Goal: Book appointment/travel/reservation

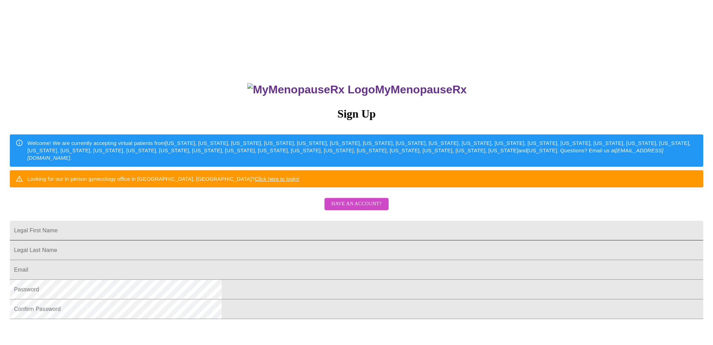
click at [349, 240] on input "Legal First Name" at bounding box center [356, 231] width 693 height 20
type input "[PERSON_NAME]"
type input "[EMAIL_ADDRESS][DOMAIN_NAME]"
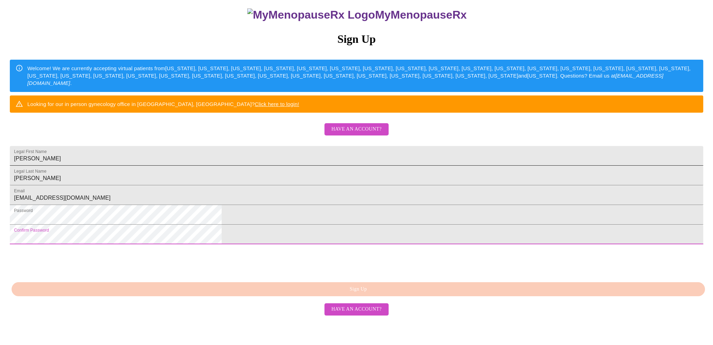
scroll to position [102, 0]
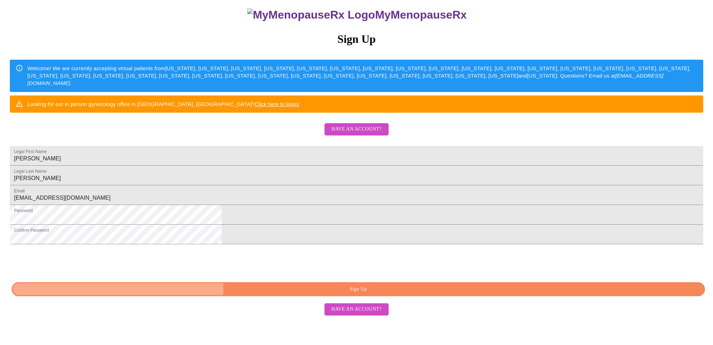
click at [350, 294] on span "Sign Up" at bounding box center [358, 289] width 677 height 9
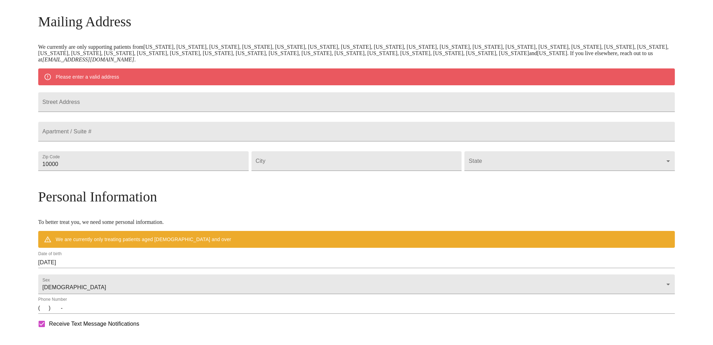
scroll to position [75, 0]
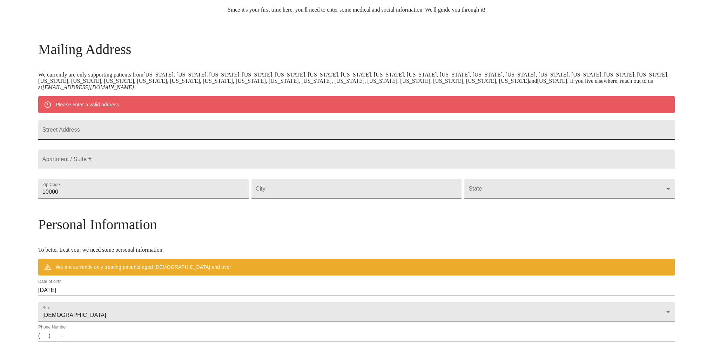
click at [161, 133] on input "Street Address" at bounding box center [356, 130] width 637 height 20
click at [248, 130] on input "2485 [PERSON_NAME]" at bounding box center [356, 130] width 637 height 20
type input "[STREET_ADDRESS]"
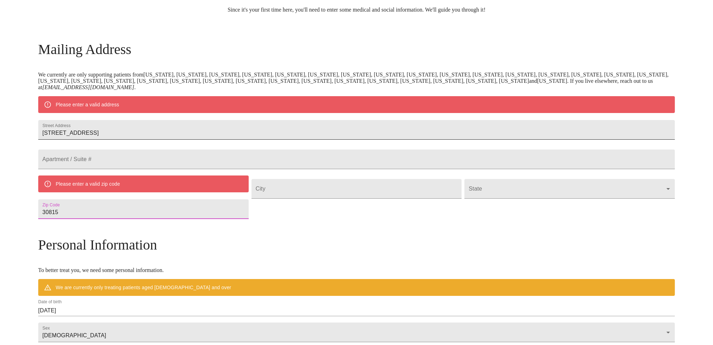
type input "30815"
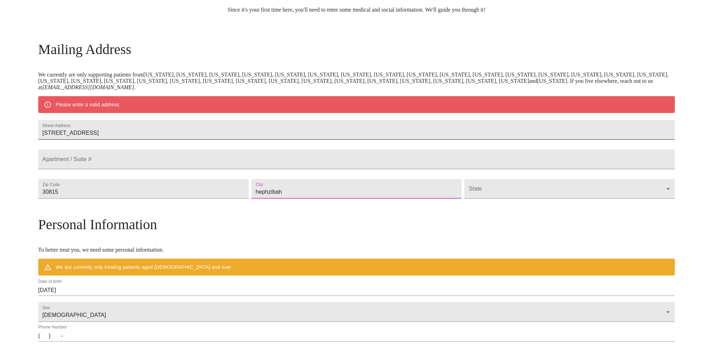
type input "hephzibah"
click at [473, 209] on body "MyMenopauseRx Welcome to MyMenopauseRx Since it's your first time here, you'll …" at bounding box center [356, 201] width 707 height 547
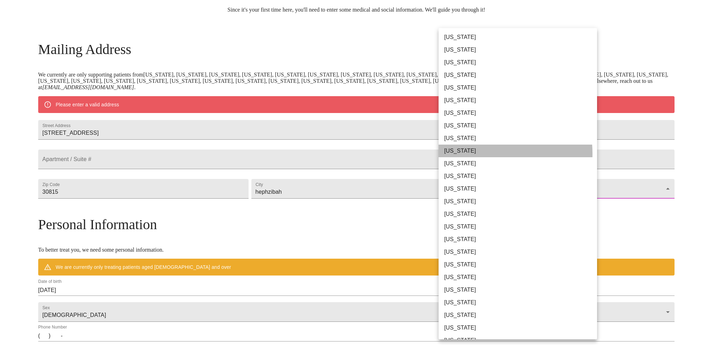
click at [467, 154] on li "[US_STATE]" at bounding box center [521, 150] width 164 height 13
type input "[US_STATE]"
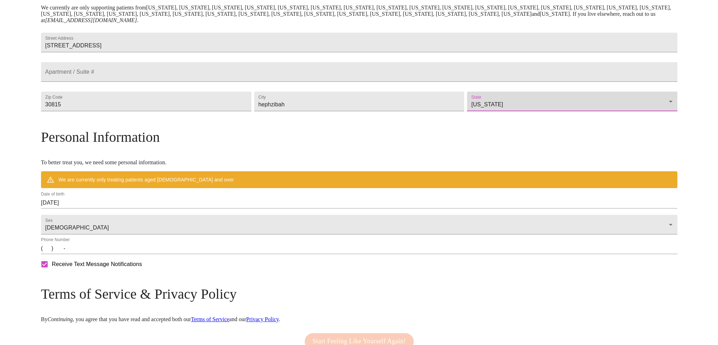
scroll to position [145, 0]
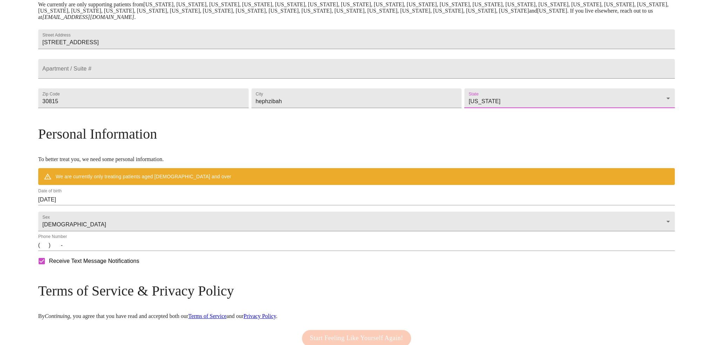
click at [118, 205] on input "[DATE]" at bounding box center [356, 199] width 637 height 11
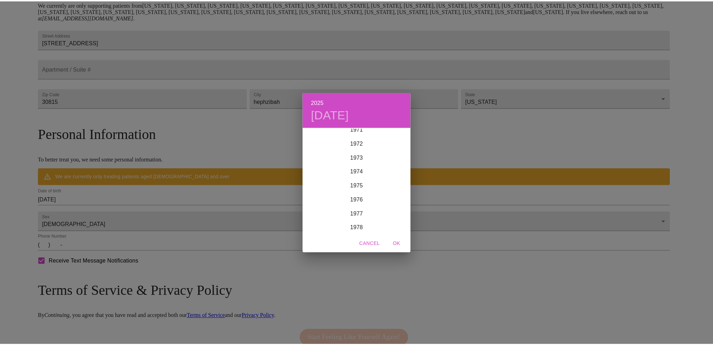
scroll to position [1059, 0]
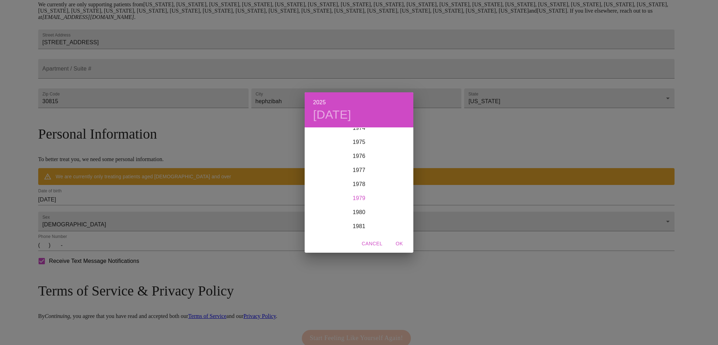
click at [358, 195] on div "1979" at bounding box center [359, 198] width 109 height 14
click at [353, 218] on div "Nov" at bounding box center [359, 220] width 36 height 26
drag, startPoint x: 377, startPoint y: 161, endPoint x: 331, endPoint y: 176, distance: 48.7
click at [376, 161] on span "1" at bounding box center [373, 164] width 13 height 7
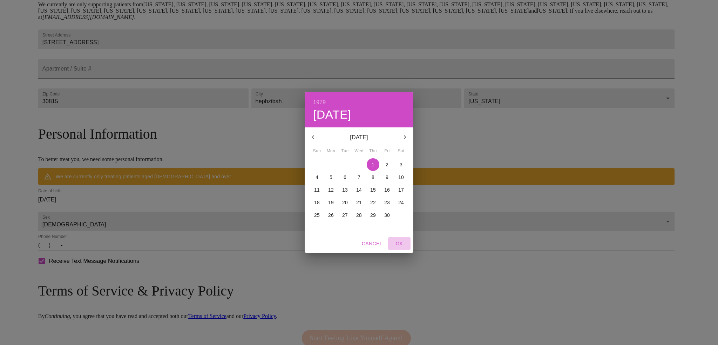
click at [401, 245] on span "OK" at bounding box center [399, 243] width 17 height 9
type input "[DATE]"
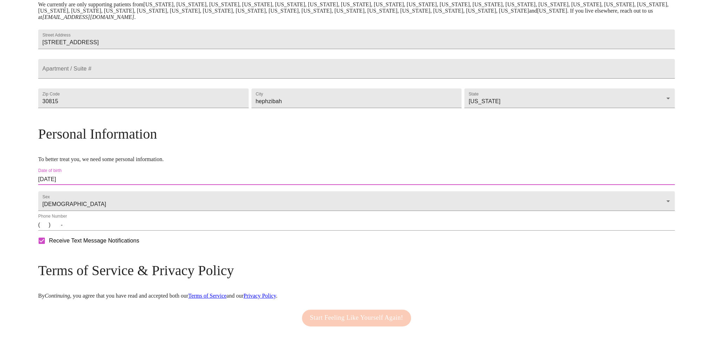
click at [122, 230] on input "(   )    -" at bounding box center [356, 224] width 637 height 11
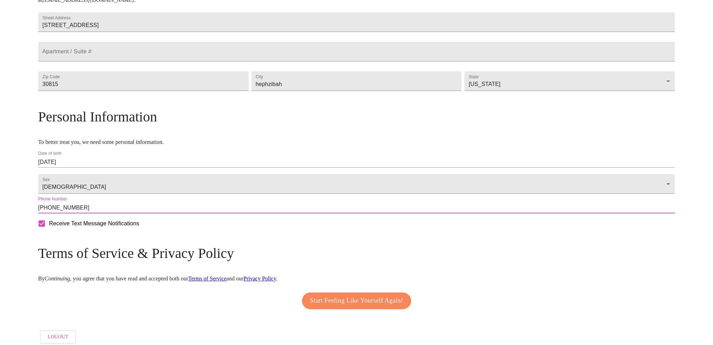
scroll to position [186, 0]
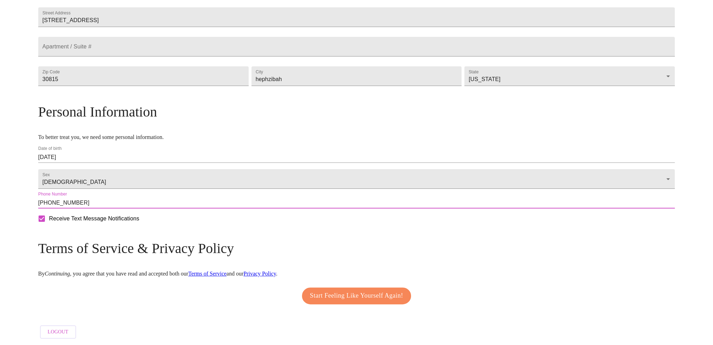
type input "[PHONE_NUMBER]"
click at [355, 294] on span "Start Feeling Like Yourself Again!" at bounding box center [356, 295] width 93 height 11
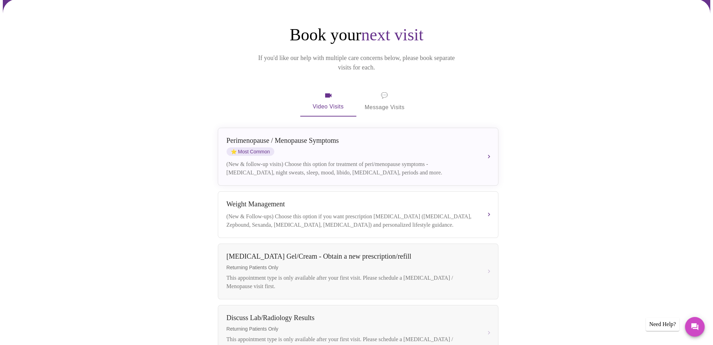
scroll to position [105, 0]
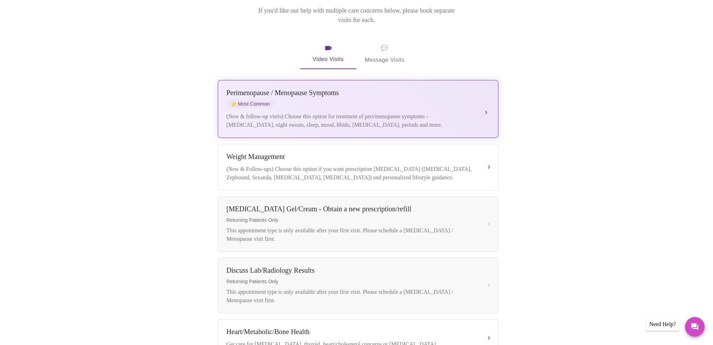
click at [440, 112] on div "(New & follow-up visits) Choose this option for treatment of peri/menopause sym…" at bounding box center [351, 120] width 249 height 17
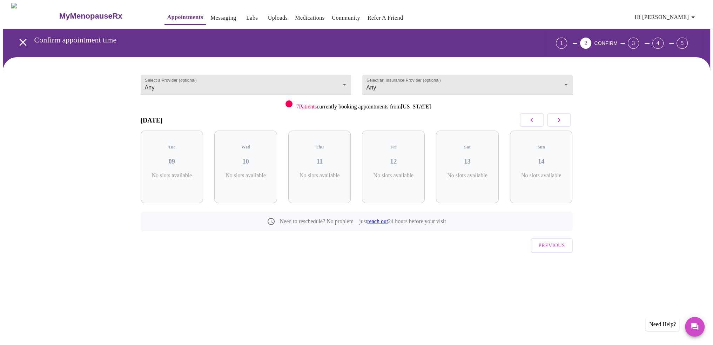
scroll to position [0, 0]
click at [270, 174] on div "8 Slots Left ( 28 Total)" at bounding box center [249, 179] width 52 height 14
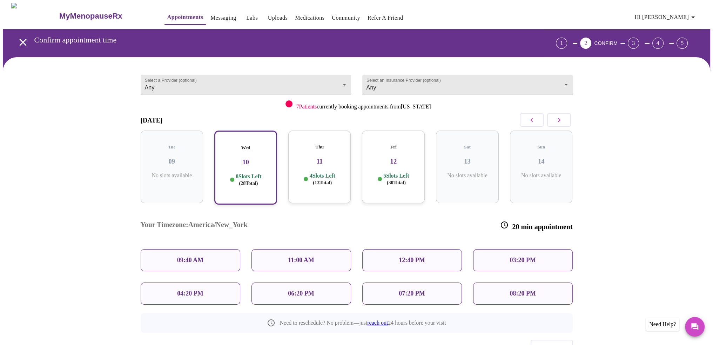
click at [309, 172] on p "4 Slots Left ( 13 Total)" at bounding box center [322, 179] width 26 height 14
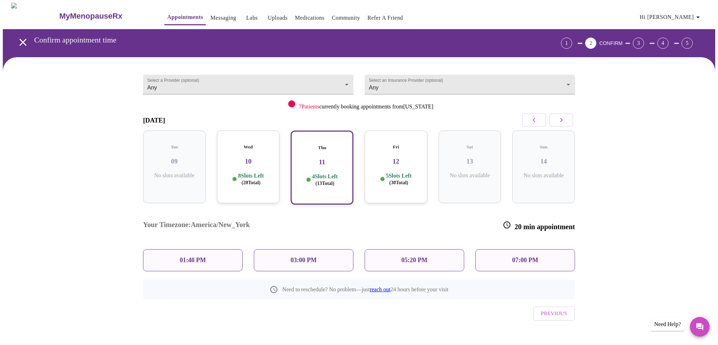
click at [215, 249] on div "01:40 PM" at bounding box center [193, 260] width 100 height 22
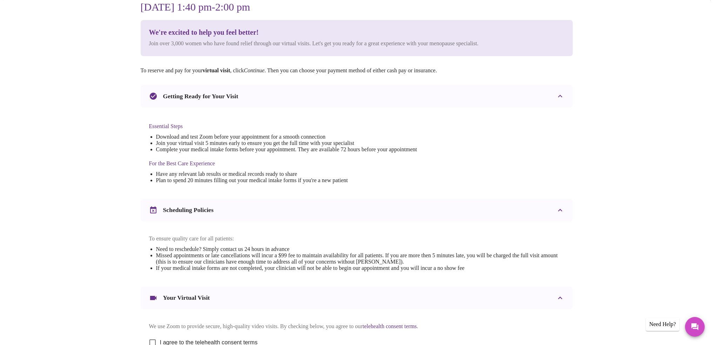
scroll to position [140, 0]
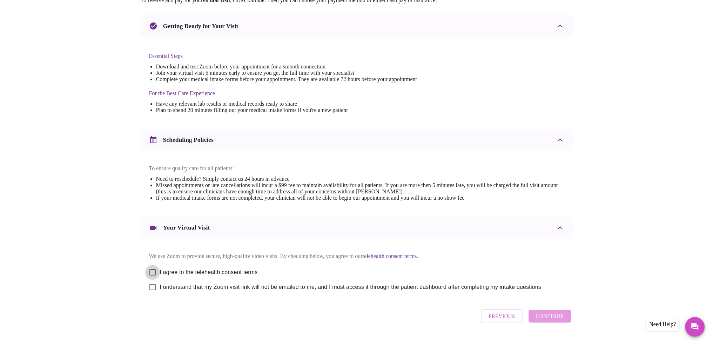
click at [157, 274] on input "I agree to the telehealth consent terms" at bounding box center [152, 272] width 15 height 15
checkbox input "true"
click at [153, 294] on input "I understand that my Zoom visit link will not be emailed to me, and I must acce…" at bounding box center [152, 287] width 15 height 15
checkbox input "true"
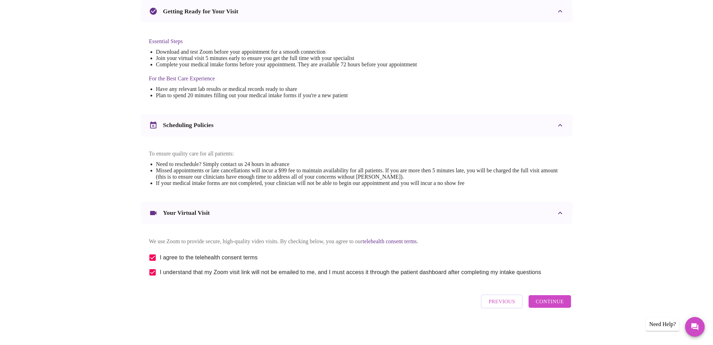
scroll to position [163, 0]
click at [555, 297] on button "Continue" at bounding box center [550, 300] width 42 height 13
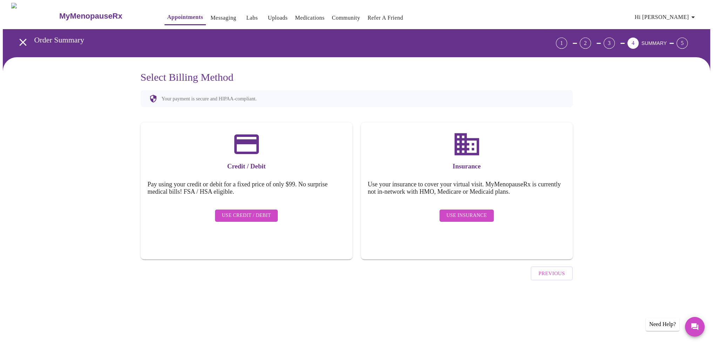
scroll to position [0, 0]
click at [475, 211] on span "Use Insurance" at bounding box center [469, 215] width 40 height 9
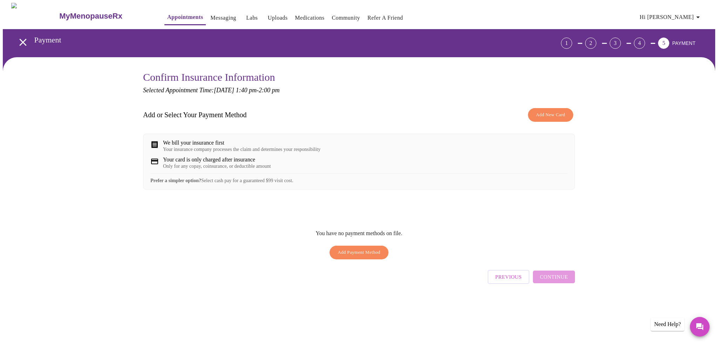
click at [545, 119] on button "Add New Card" at bounding box center [550, 115] width 45 height 14
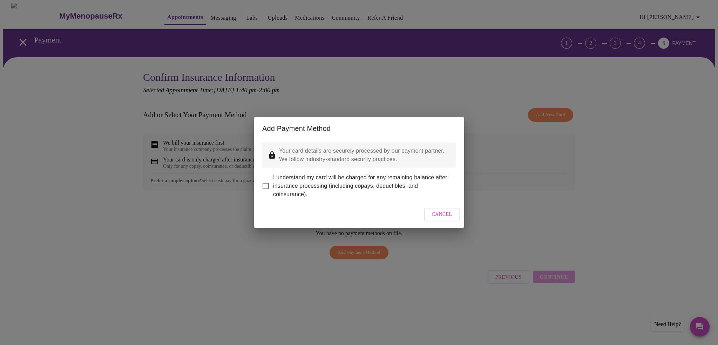
click at [265, 182] on input "I understand my card will be charged for any remaining balance after insurance …" at bounding box center [265, 186] width 15 height 15
checkbox input "true"
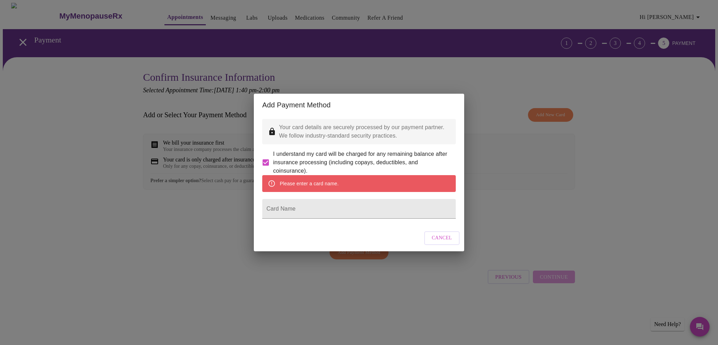
click at [434, 242] on span "Cancel" at bounding box center [442, 238] width 20 height 9
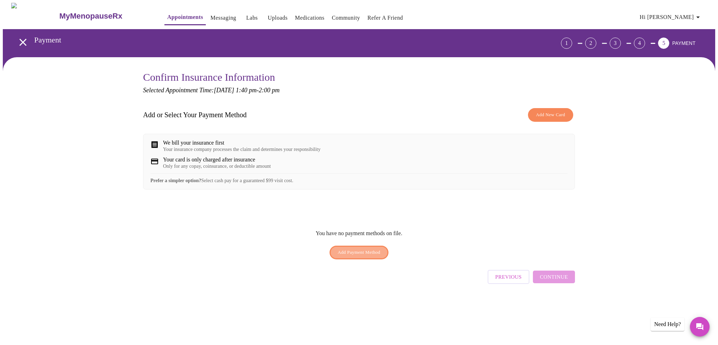
click at [379, 256] on span "Add Payment Method" at bounding box center [359, 252] width 43 height 8
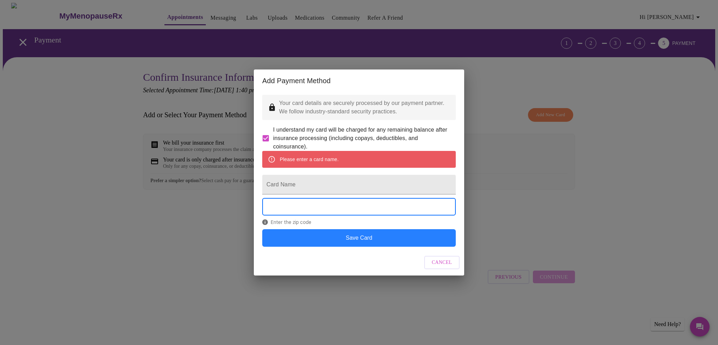
click at [382, 247] on button "Save Card" at bounding box center [359, 238] width 194 height 18
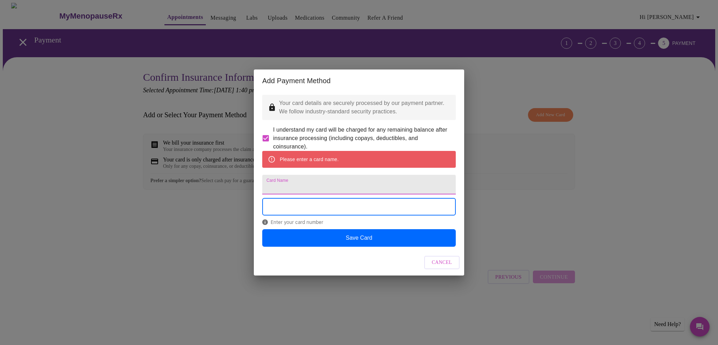
click at [351, 187] on input "Card Name" at bounding box center [359, 185] width 194 height 20
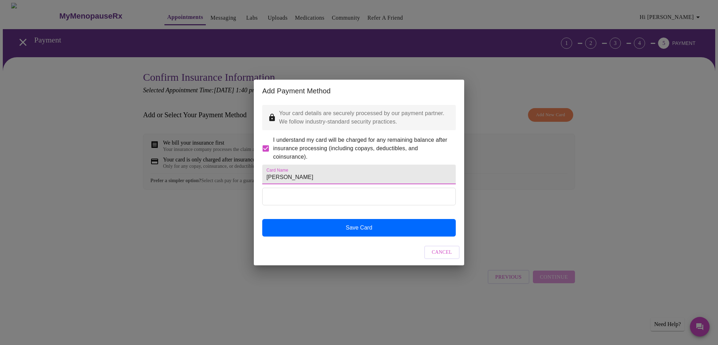
type input "[PERSON_NAME]"
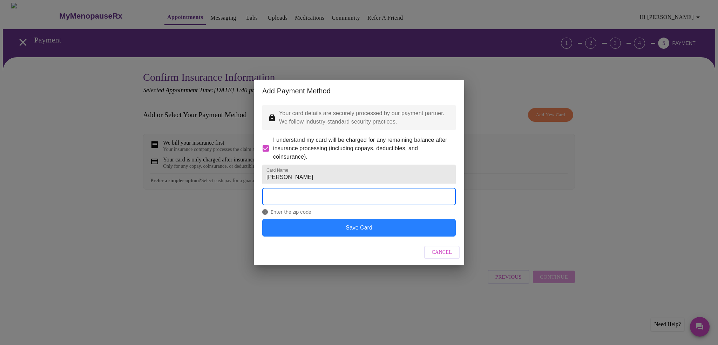
click at [368, 229] on button "Save Card" at bounding box center [359, 228] width 194 height 18
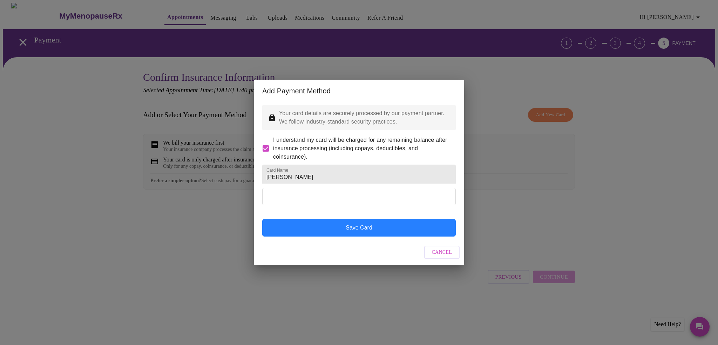
click at [368, 231] on button "Save Card" at bounding box center [359, 228] width 194 height 18
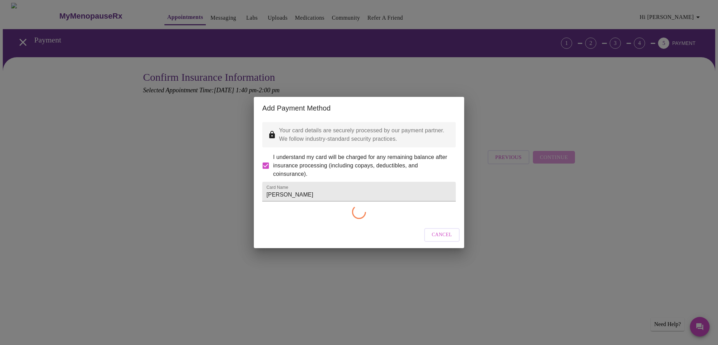
checkbox input "false"
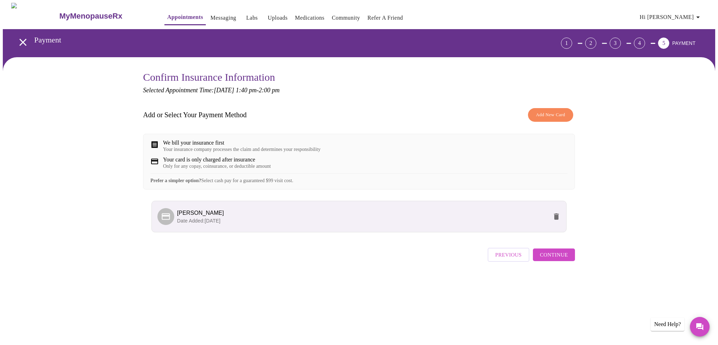
click at [545, 258] on span "Continue" at bounding box center [554, 254] width 28 height 9
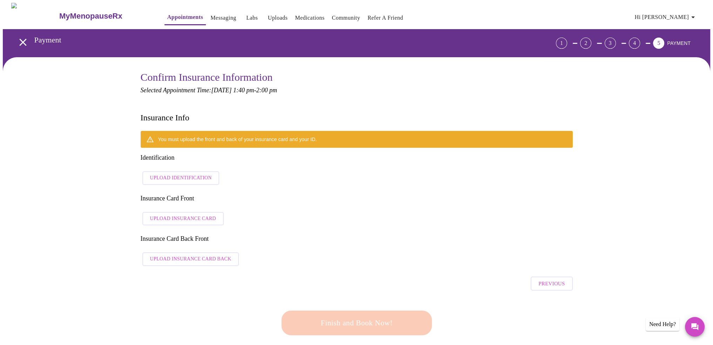
click at [174, 174] on span "Upload Identification" at bounding box center [181, 178] width 62 height 9
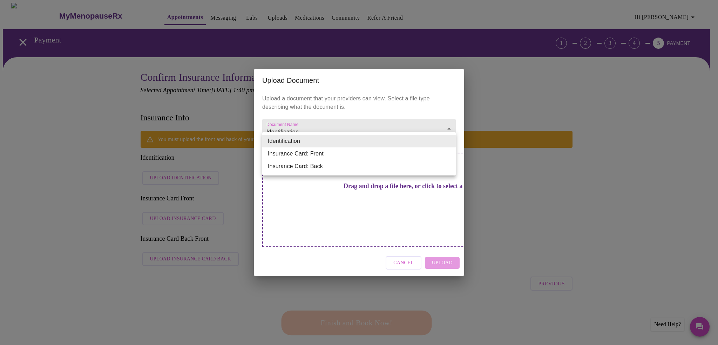
click at [362, 141] on li "Identification" at bounding box center [359, 141] width 194 height 13
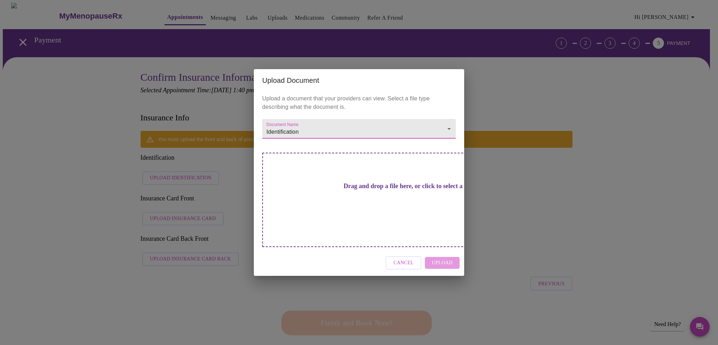
click at [358, 190] on h3 "Drag and drop a file here, or click to select a file" at bounding box center [408, 185] width 194 height 7
click at [364, 190] on h3 "Drag and drop a file here, or click to select a file" at bounding box center [408, 185] width 194 height 7
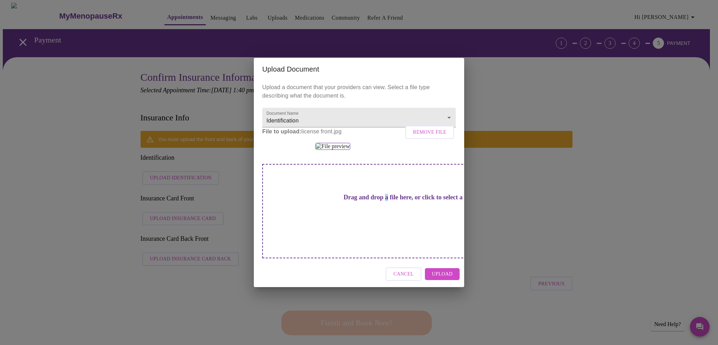
drag, startPoint x: 406, startPoint y: 258, endPoint x: 357, endPoint y: 236, distance: 54.8
click at [357, 236] on div "Drag and drop a file here, or click to select a file" at bounding box center [408, 211] width 292 height 94
click at [354, 201] on h3 "Drag and drop a file here, or click to select a file" at bounding box center [408, 197] width 194 height 7
click at [390, 201] on h3 "Drag and drop a file here, or click to select a file" at bounding box center [408, 197] width 194 height 7
click at [443, 278] on span "Upload" at bounding box center [442, 274] width 21 height 9
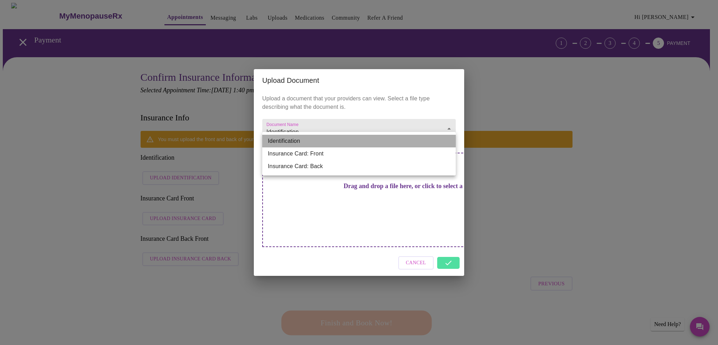
click at [343, 144] on li "Identification" at bounding box center [359, 141] width 194 height 13
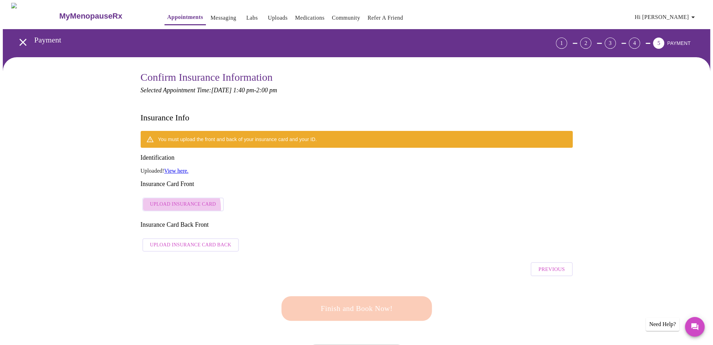
click at [179, 200] on span "Upload Insurance Card" at bounding box center [183, 204] width 66 height 9
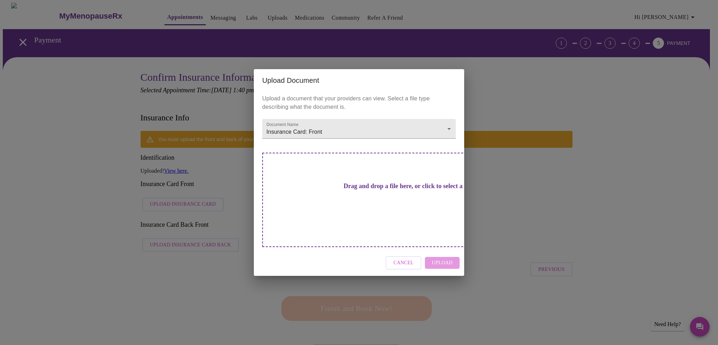
click at [335, 188] on h3 "Drag and drop a file here, or click to select a file" at bounding box center [408, 185] width 194 height 7
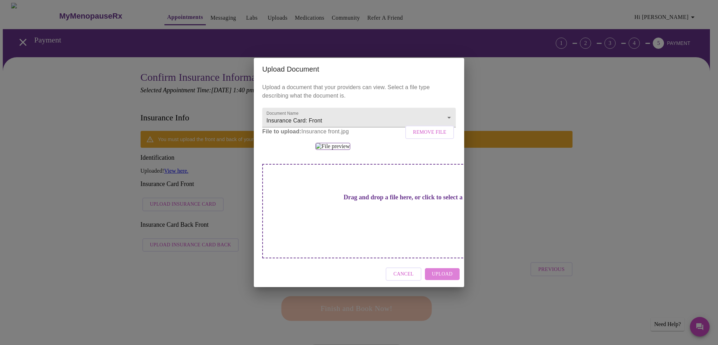
click at [436, 278] on span "Upload" at bounding box center [442, 274] width 21 height 9
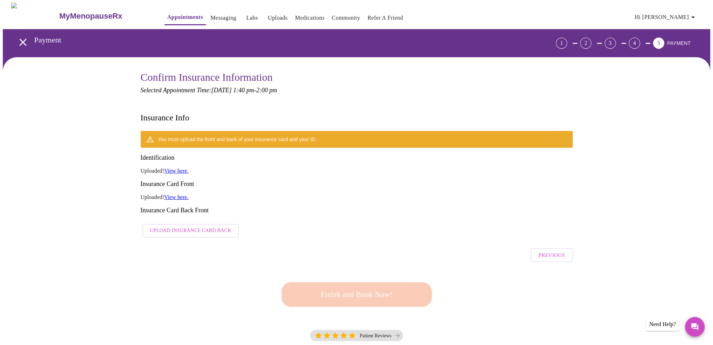
click at [184, 226] on span "Upload Insurance Card Back" at bounding box center [190, 230] width 81 height 9
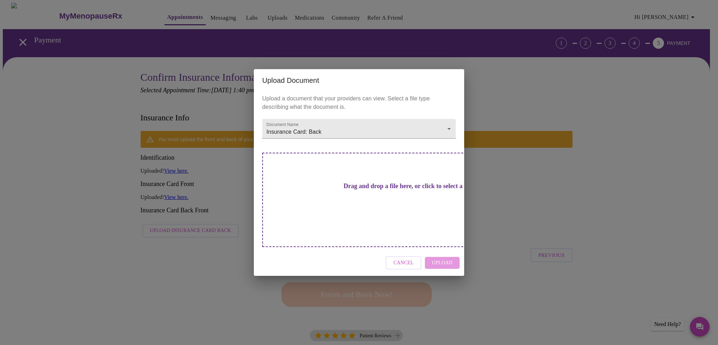
click at [351, 190] on h3 "Drag and drop a file here, or click to select a file" at bounding box center [408, 185] width 194 height 7
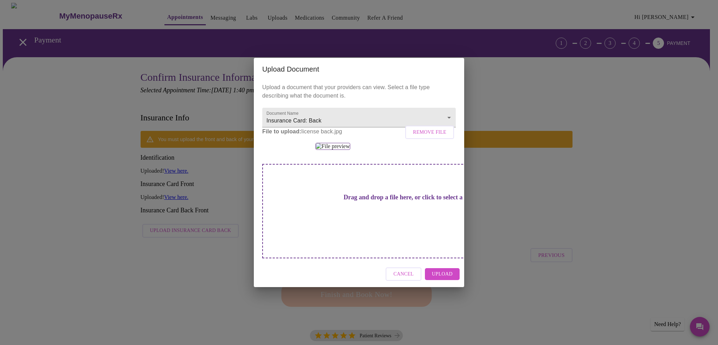
click at [441, 278] on span "Upload" at bounding box center [442, 274] width 21 height 9
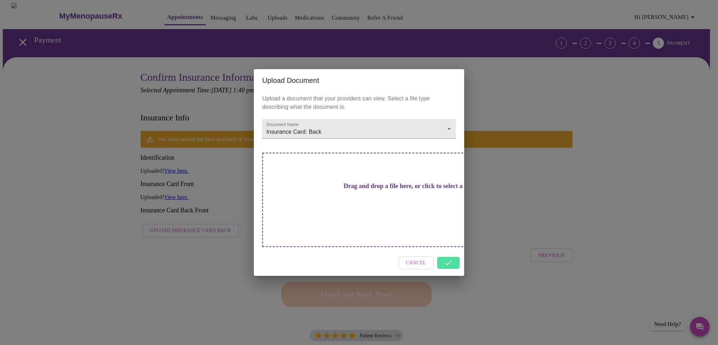
click at [452, 250] on div "Cancel" at bounding box center [359, 263] width 210 height 26
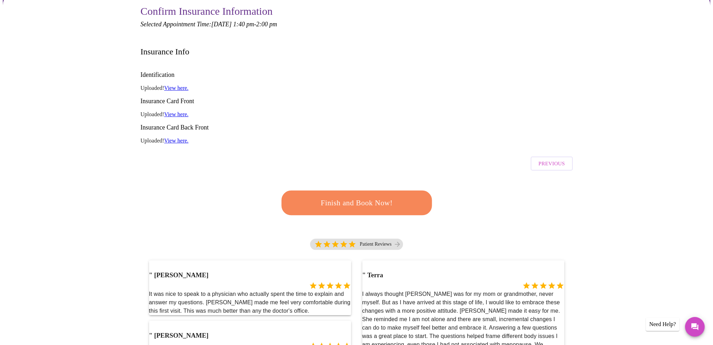
scroll to position [105, 0]
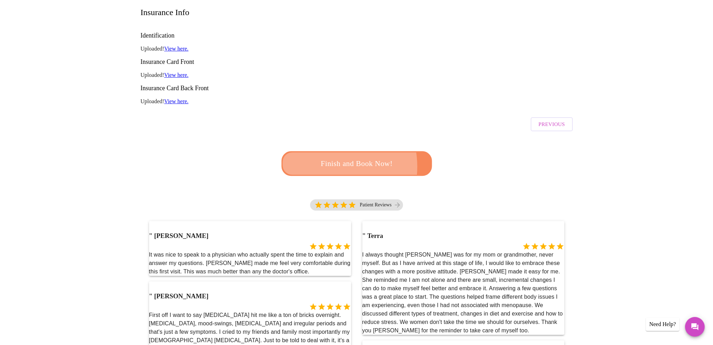
click at [323, 157] on span "Finish and Book Now!" at bounding box center [357, 163] width 130 height 13
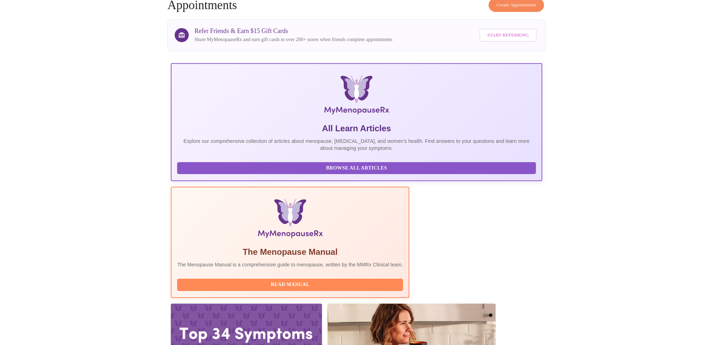
scroll to position [38, 0]
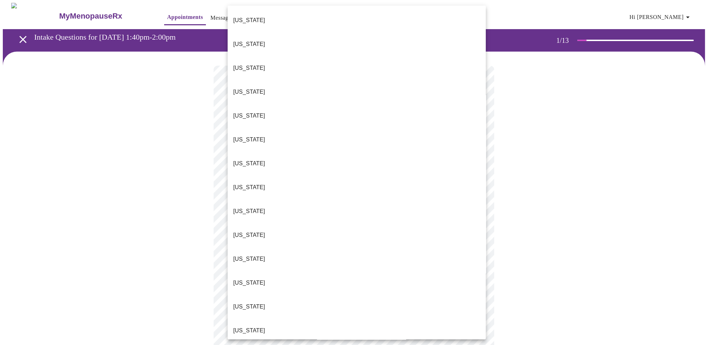
click at [341, 160] on body "MyMenopauseRx Appointments Messaging Labs Uploads Medications Community Refer a…" at bounding box center [356, 325] width 707 height 644
click at [282, 223] on li "[US_STATE]" at bounding box center [357, 235] width 258 height 24
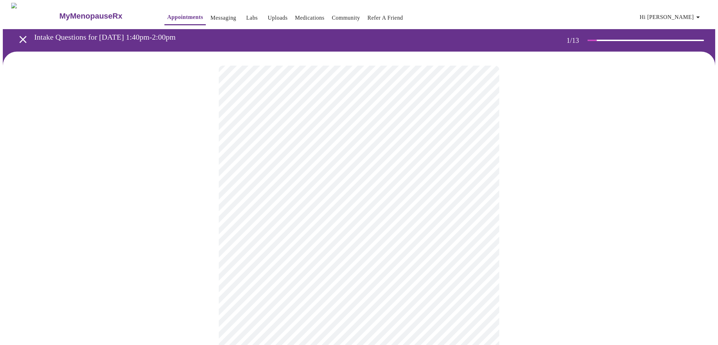
click at [293, 203] on body "MyMenopauseRx Appointments Messaging Labs Uploads Medications Community Refer a…" at bounding box center [359, 323] width 713 height 640
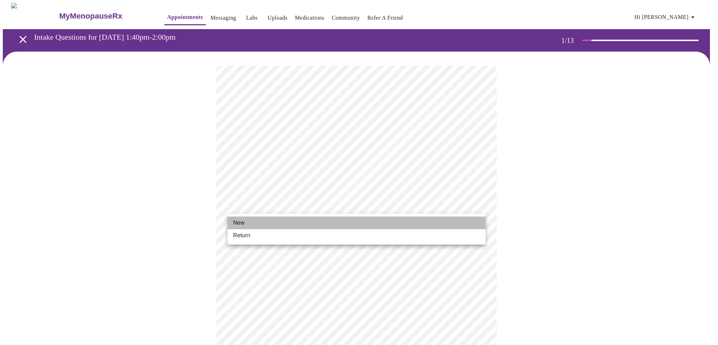
click at [287, 218] on li "New" at bounding box center [357, 222] width 258 height 13
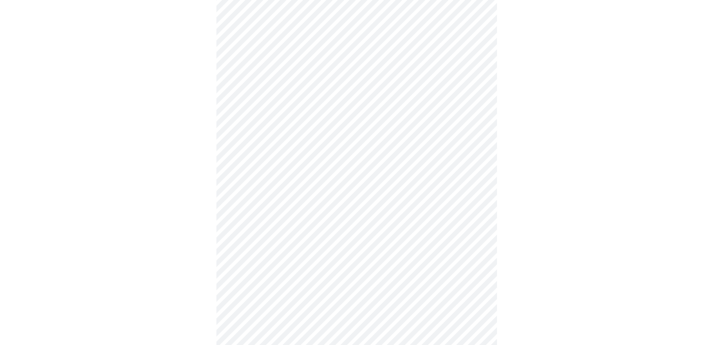
scroll to position [281, 0]
click at [307, 257] on body "MyMenopauseRx Appointments Messaging Labs Uploads Medications Community Refer a…" at bounding box center [356, 37] width 707 height 630
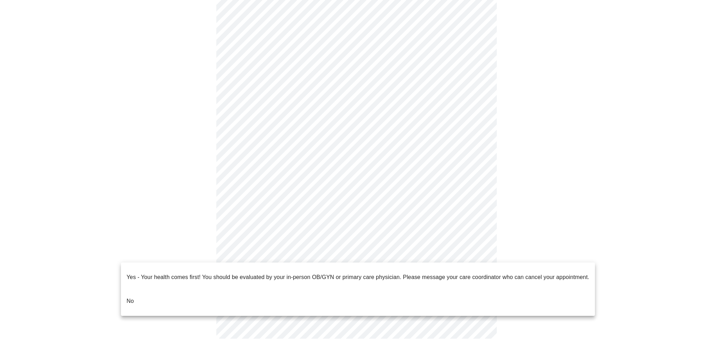
click at [261, 289] on li "No" at bounding box center [358, 301] width 474 height 24
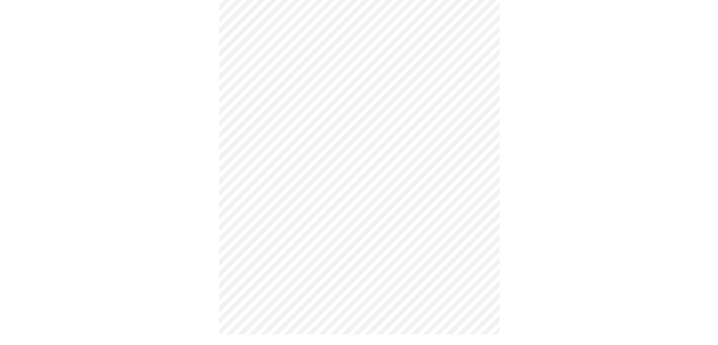
scroll to position [0, 0]
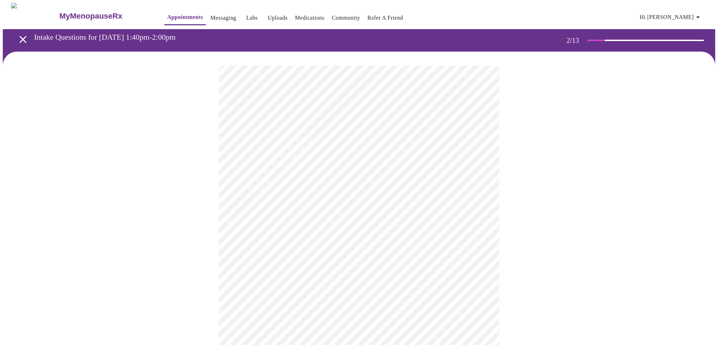
click at [327, 148] on body "MyMenopauseRx Appointments Messaging Labs Uploads Medications Community Refer a…" at bounding box center [359, 213] width 713 height 421
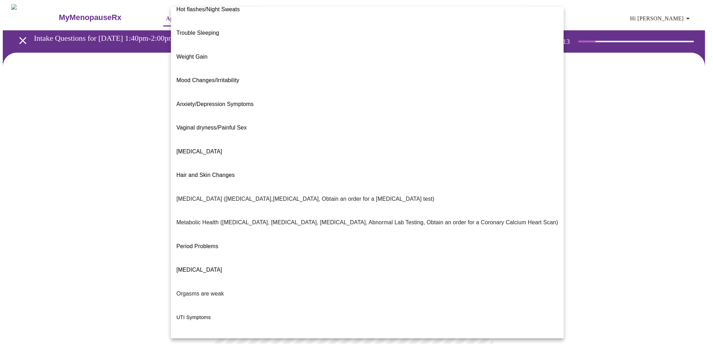
scroll to position [18, 0]
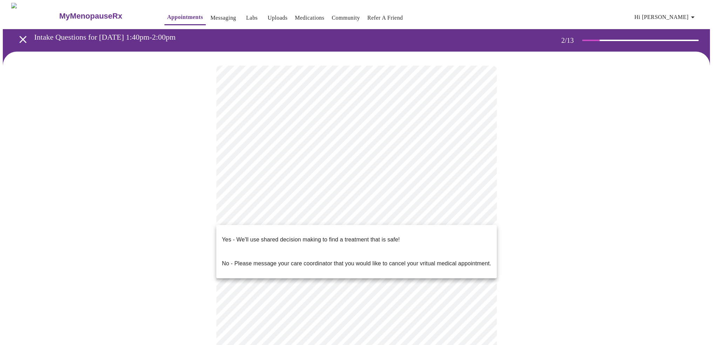
click at [280, 213] on body "MyMenopauseRx Appointments Messaging Labs Uploads Medications Community Refer a…" at bounding box center [359, 211] width 713 height 417
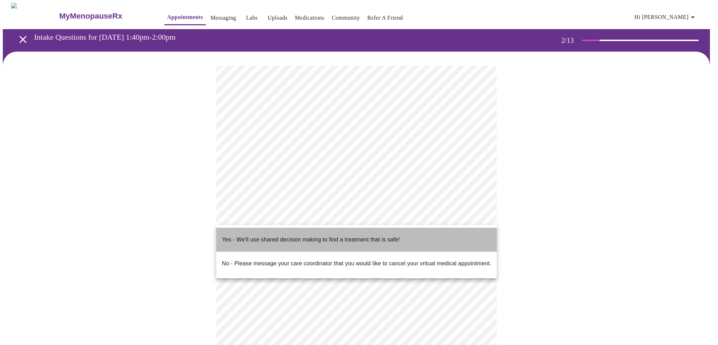
click at [286, 240] on span "Yes - We'll use shared decision making to find a treatment that is safe!" at bounding box center [311, 240] width 178 height 20
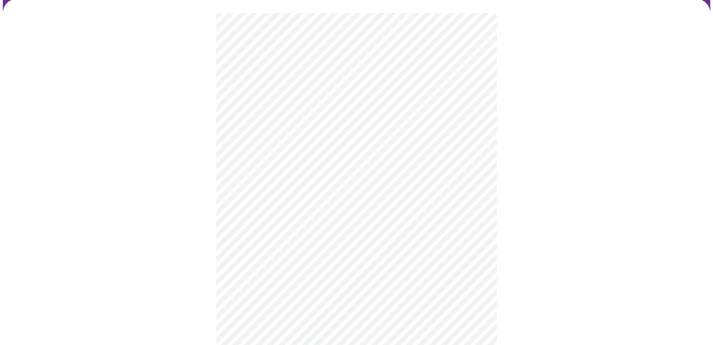
scroll to position [0, 0]
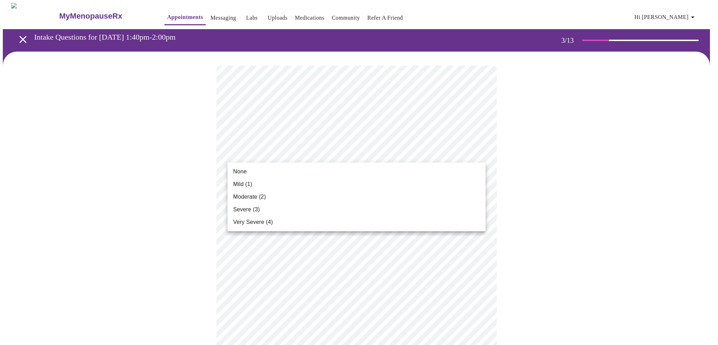
click at [317, 175] on li "None" at bounding box center [357, 171] width 258 height 13
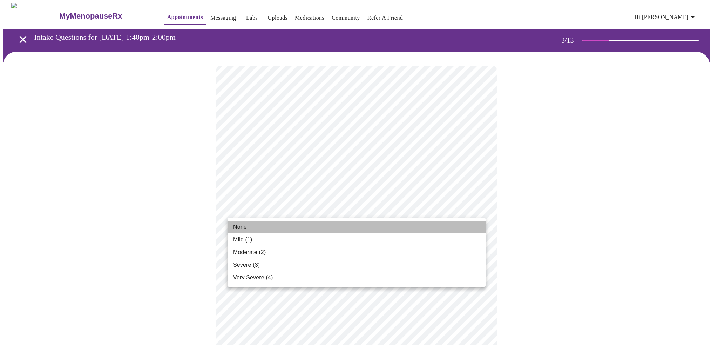
click at [298, 226] on li "None" at bounding box center [357, 227] width 258 height 13
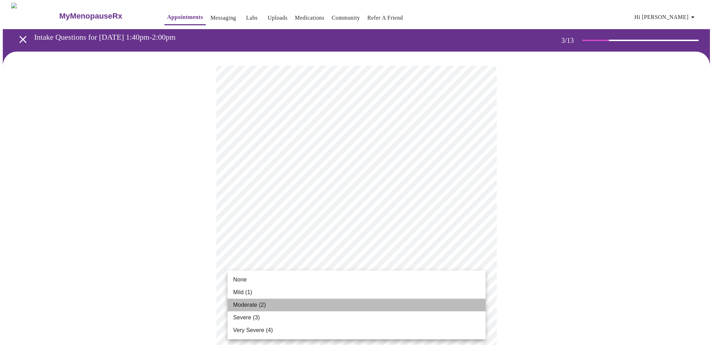
click at [278, 306] on li "Moderate (2)" at bounding box center [357, 304] width 258 height 13
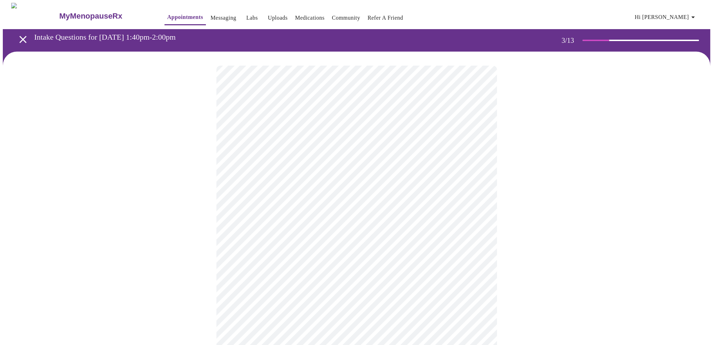
scroll to position [70, 0]
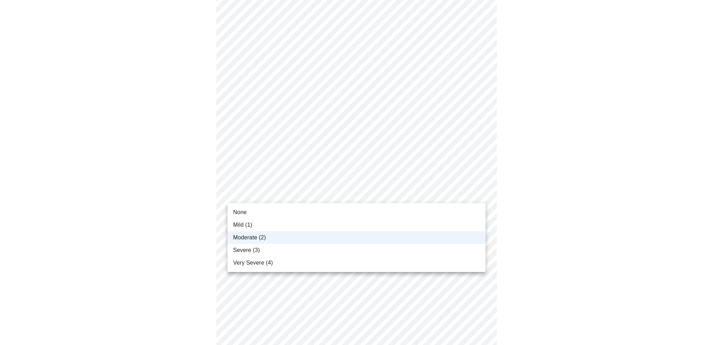
click at [278, 197] on div at bounding box center [359, 172] width 718 height 345
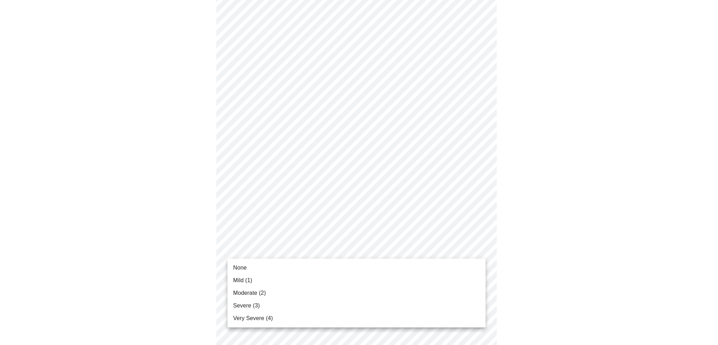
click at [263, 280] on li "Mild (1)" at bounding box center [357, 280] width 258 height 13
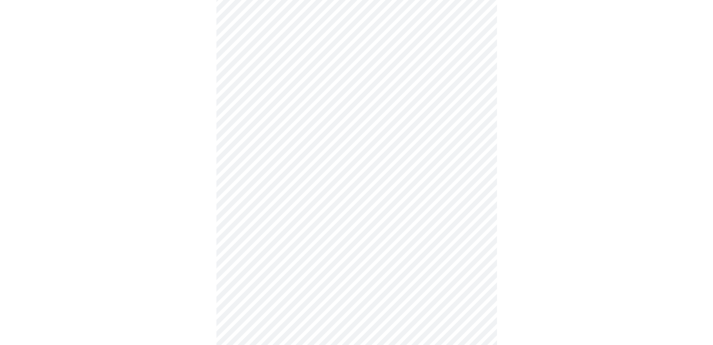
scroll to position [105, 0]
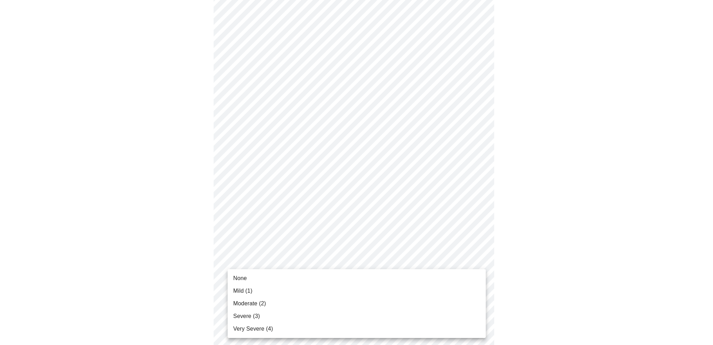
click at [274, 261] on body "MyMenopauseRx Appointments Messaging Labs Uploads Medications Community Refer a…" at bounding box center [356, 344] width 707 height 893
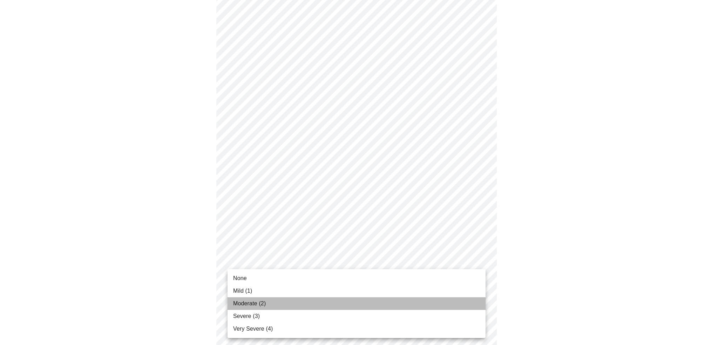
click at [268, 301] on li "Moderate (2)" at bounding box center [357, 303] width 258 height 13
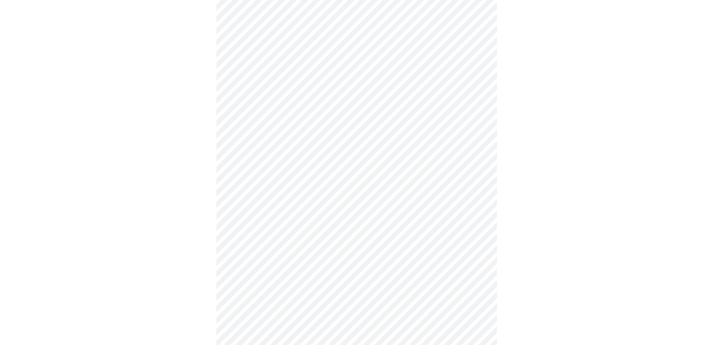
scroll to position [175, 0]
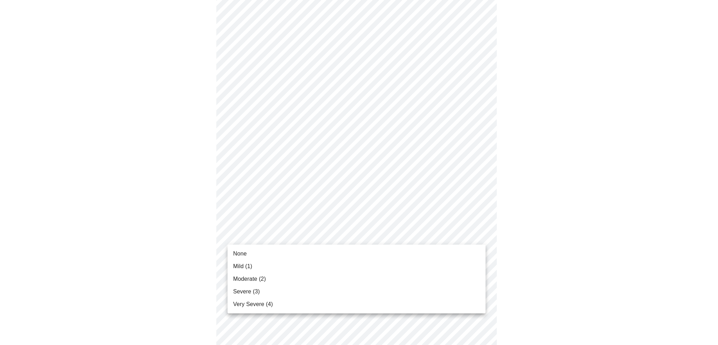
click at [284, 233] on body "MyMenopauseRx Appointments Messaging Labs Uploads Medications Community Refer a…" at bounding box center [359, 268] width 713 height 883
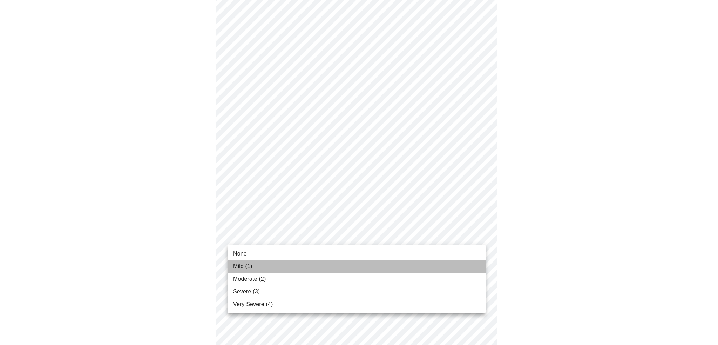
click at [280, 265] on li "Mild (1)" at bounding box center [357, 266] width 258 height 13
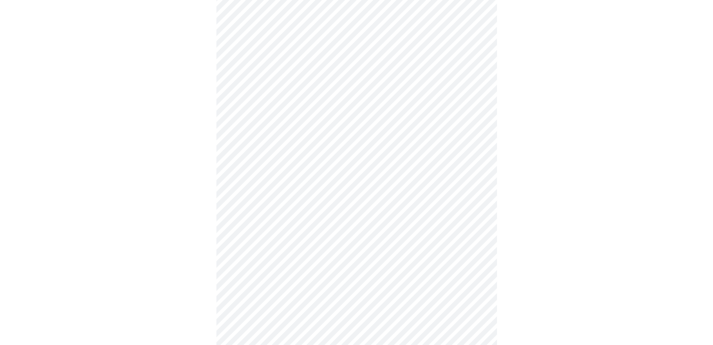
scroll to position [210, 0]
click at [287, 257] on body "MyMenopauseRx Appointments Messaging Labs Uploads Medications Community Refer a…" at bounding box center [359, 229] width 713 height 874
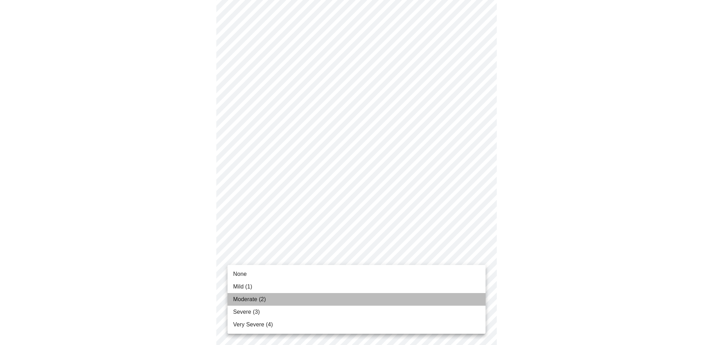
click at [273, 300] on li "Moderate (2)" at bounding box center [357, 299] width 258 height 13
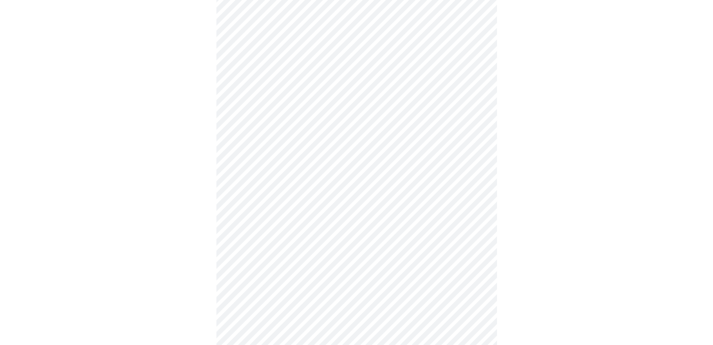
scroll to position [316, 0]
click at [306, 208] on body "MyMenopauseRx Appointments Messaging Labs Uploads Medications Community Refer a…" at bounding box center [359, 119] width 713 height 864
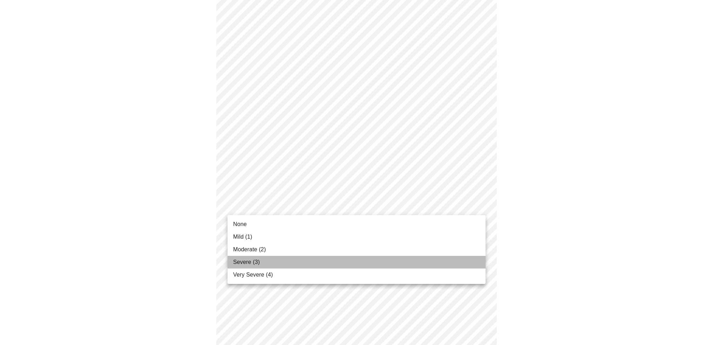
click at [287, 267] on li "Severe (3)" at bounding box center [357, 262] width 258 height 13
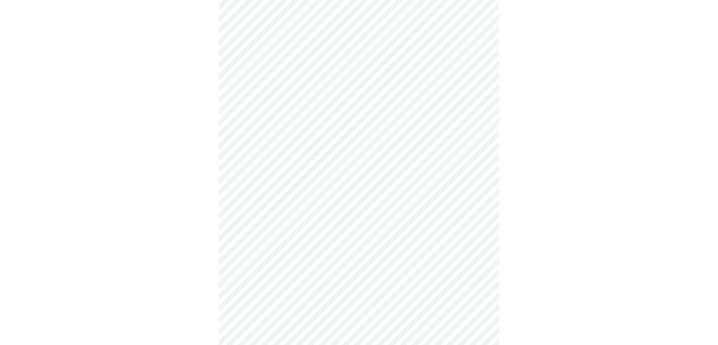
click at [287, 267] on body "MyMenopauseRx Appointments Messaging Labs Uploads Medications Community Refer a…" at bounding box center [359, 114] width 713 height 854
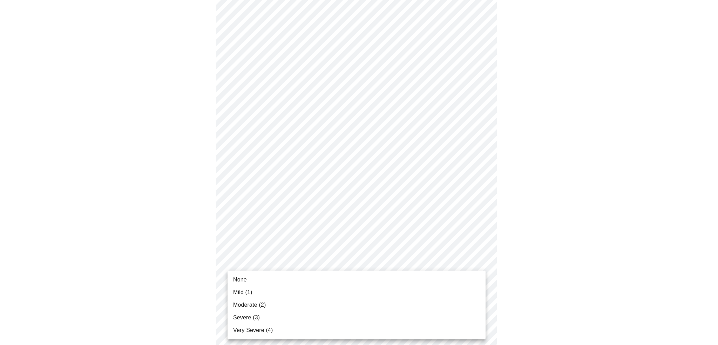
click at [282, 282] on li "None" at bounding box center [357, 279] width 258 height 13
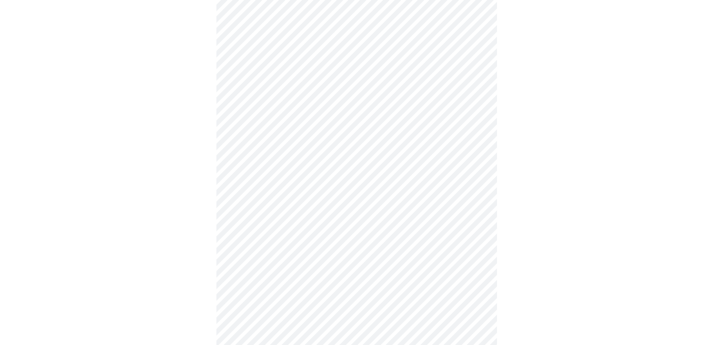
scroll to position [351, 0]
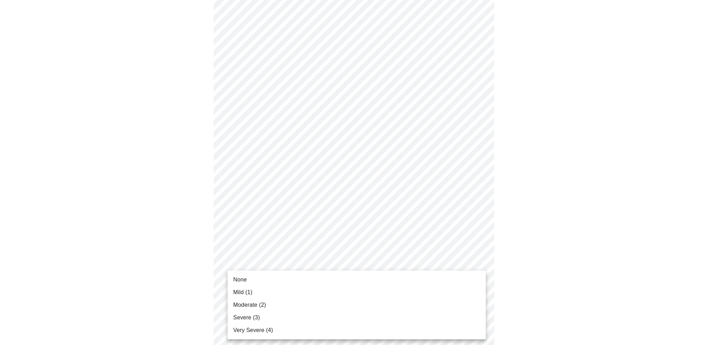
click at [283, 285] on body "MyMenopauseRx Appointments Messaging Labs Uploads Medications Community Refer a…" at bounding box center [356, 74] width 707 height 844
click at [280, 296] on li "Mild (1)" at bounding box center [357, 292] width 258 height 13
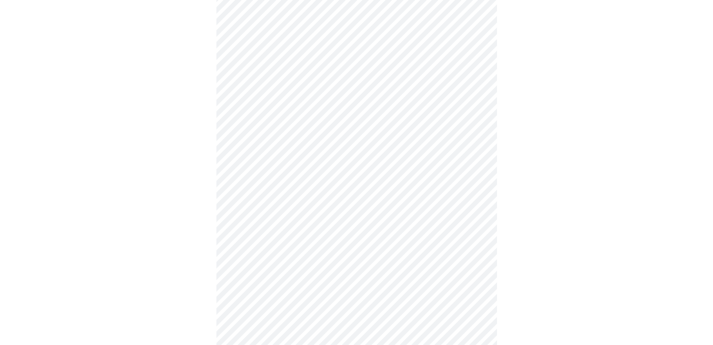
scroll to position [421, 0]
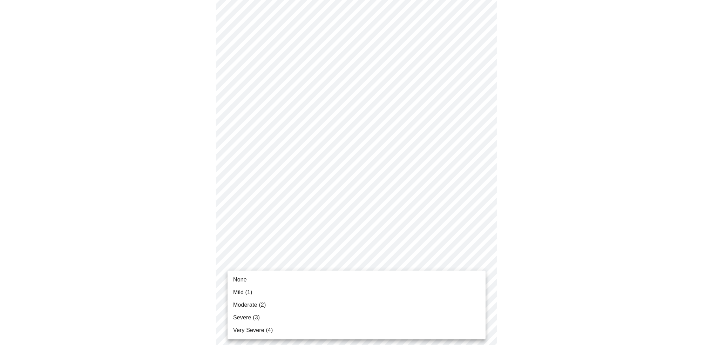
click at [281, 288] on li "Mild (1)" at bounding box center [357, 292] width 258 height 13
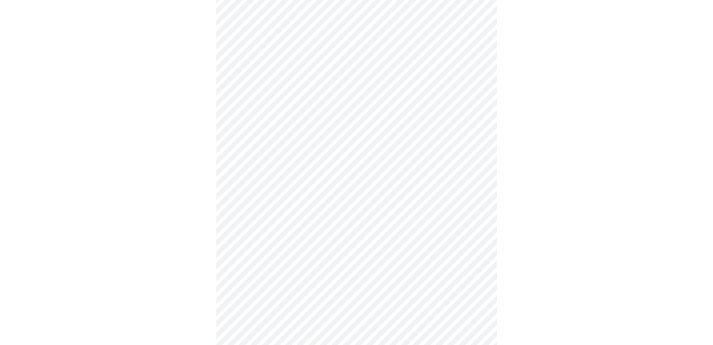
scroll to position [410, 0]
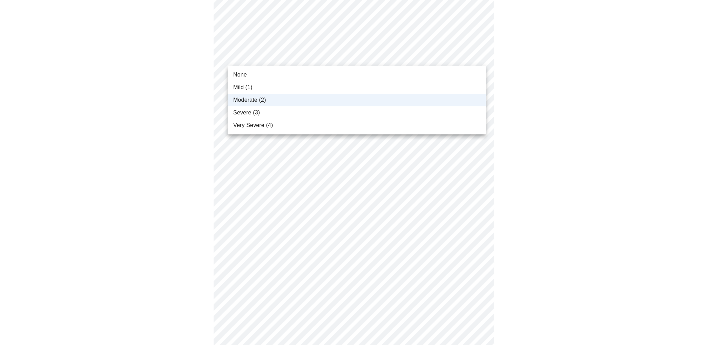
click at [341, 63] on body "MyMenopauseRx Appointments Messaging Labs Uploads Medications Community Refer a…" at bounding box center [356, 5] width 707 height 825
click at [311, 99] on li "Moderate (2)" at bounding box center [357, 100] width 258 height 13
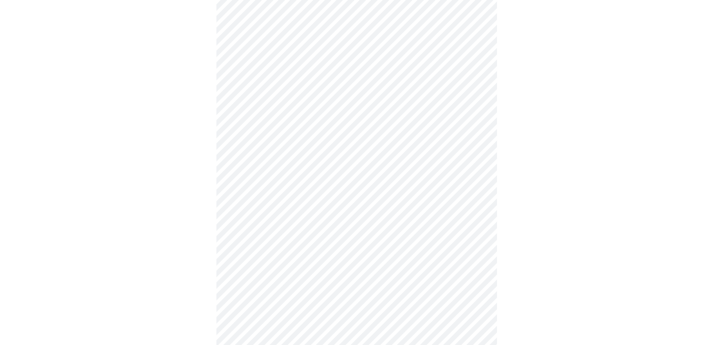
scroll to position [269, 0]
click at [383, 57] on body "MyMenopauseRx Appointments Messaging Labs Uploads Medications Community Refer a…" at bounding box center [356, 145] width 707 height 825
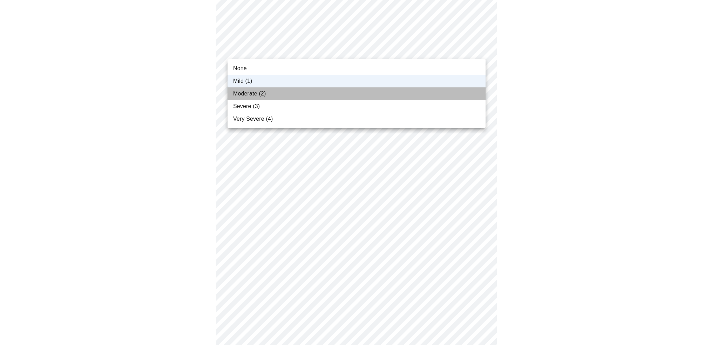
click at [364, 94] on li "Moderate (2)" at bounding box center [357, 93] width 258 height 13
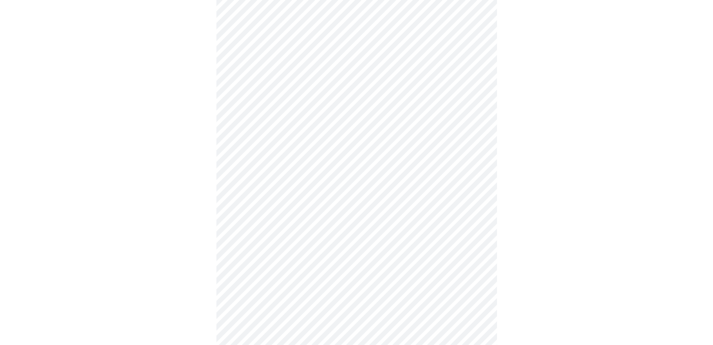
scroll to position [175, 0]
click at [255, 250] on body "MyMenopauseRx Appointments Messaging Labs Uploads Medications Community Refer a…" at bounding box center [359, 173] width 713 height 692
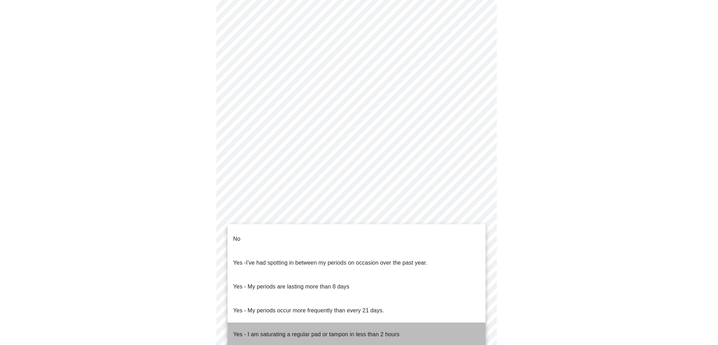
click at [269, 330] on p "Yes - I am saturating a regular pad or tampon in less than 2 hours" at bounding box center [316, 334] width 166 height 8
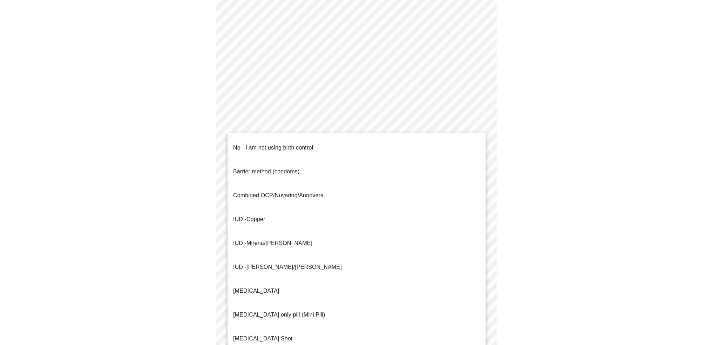
click at [269, 304] on body "MyMenopauseRx Appointments Messaging Labs Uploads Medications Community Refer a…" at bounding box center [359, 170] width 713 height 687
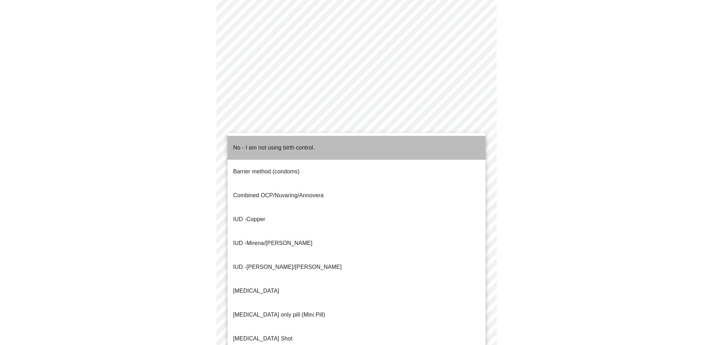
click at [278, 143] on p "No - I am not using birth control." at bounding box center [274, 147] width 82 height 8
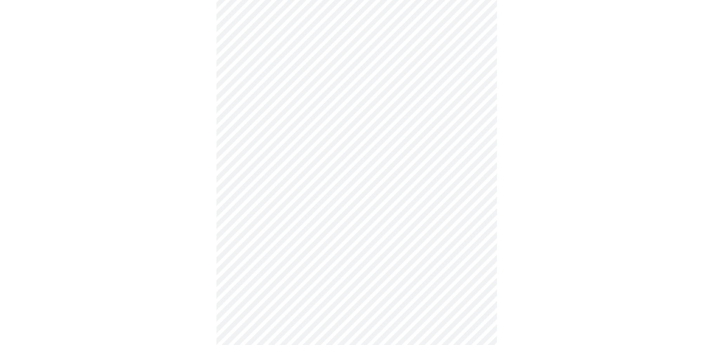
scroll to position [246, 0]
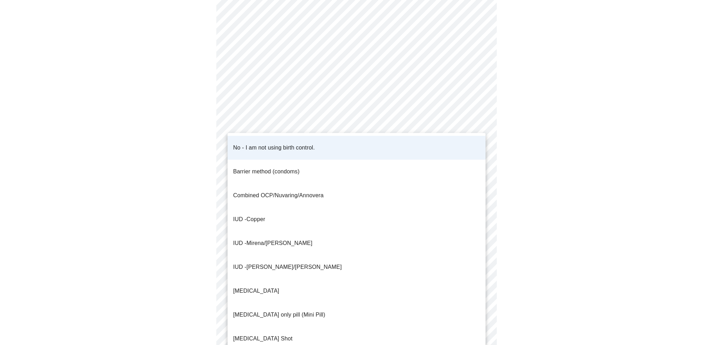
click at [316, 234] on body "MyMenopauseRx Appointments Messaging Labs Uploads Medications Community Refer a…" at bounding box center [359, 98] width 713 height 683
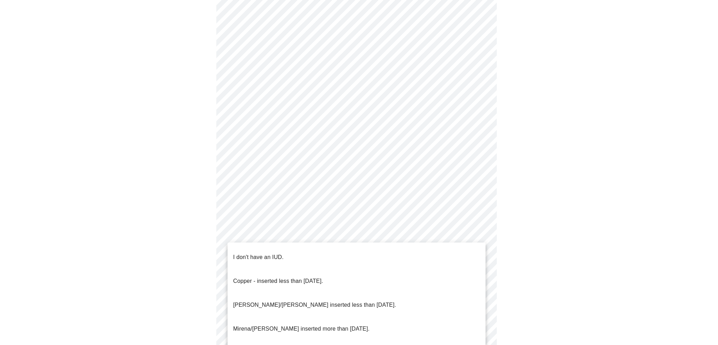
click at [315, 290] on body "MyMenopauseRx Appointments Messaging Labs Uploads Medications Community Refer a…" at bounding box center [359, 98] width 713 height 683
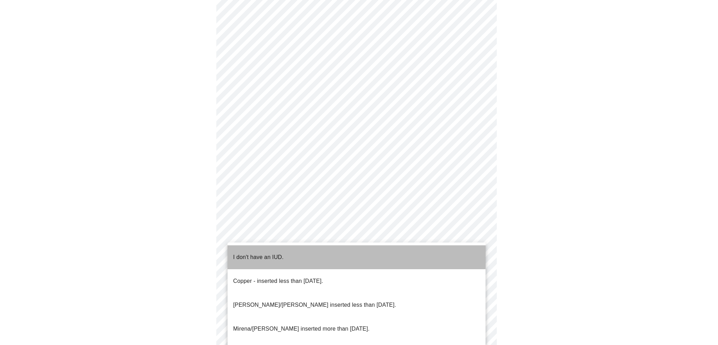
click at [309, 252] on li "I don't have an IUD." at bounding box center [357, 257] width 258 height 24
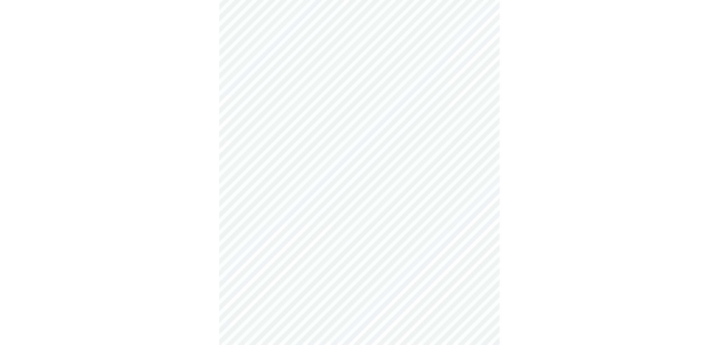
scroll to position [334, 0]
click at [311, 250] on body "MyMenopauseRx Appointments Messaging Labs Uploads Medications Community Refer a…" at bounding box center [356, 8] width 707 height 679
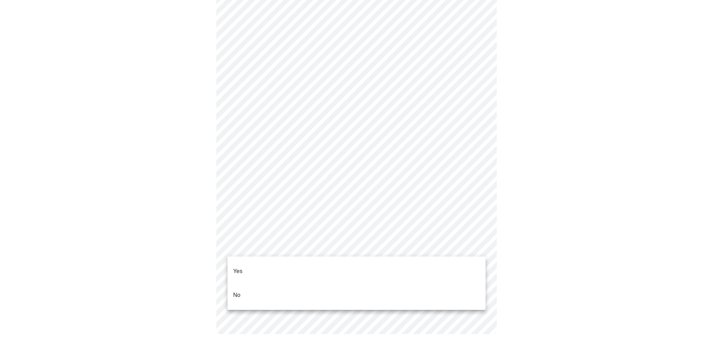
click at [304, 260] on li "Yes" at bounding box center [357, 271] width 258 height 24
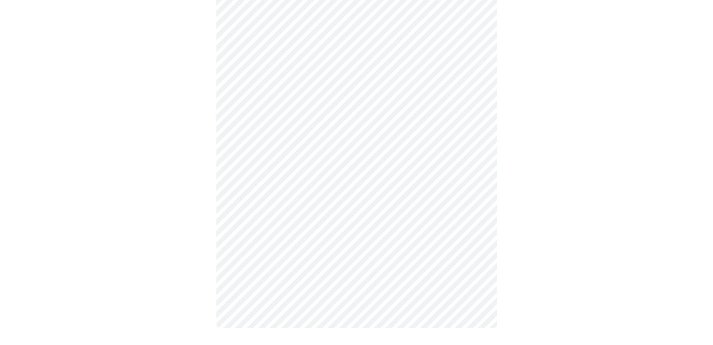
scroll to position [0, 0]
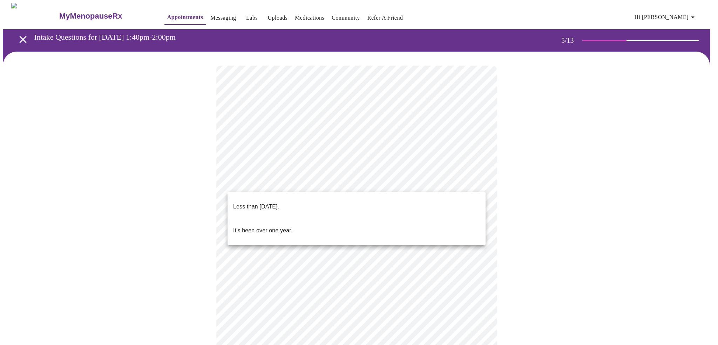
click at [297, 188] on body "MyMenopauseRx Appointments Messaging Labs Uploads Medications Community Refer a…" at bounding box center [359, 287] width 713 height 568
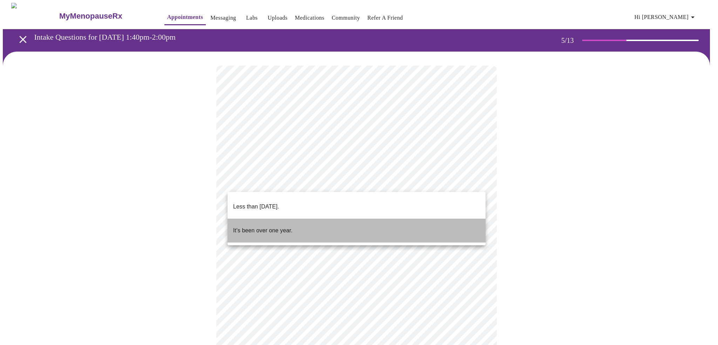
click at [295, 221] on li "It's been over one year." at bounding box center [357, 230] width 258 height 24
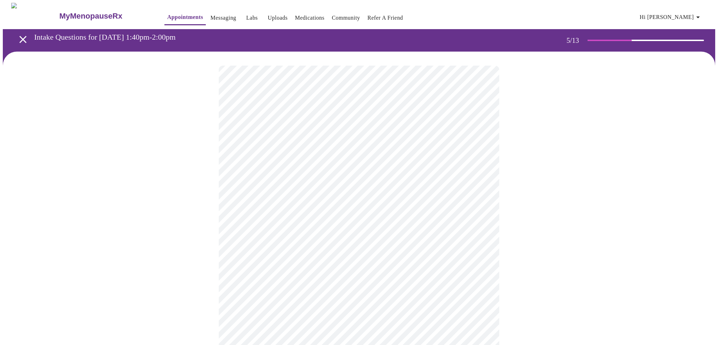
click at [301, 248] on body "MyMenopauseRx Appointments Messaging Labs Uploads Medications Community Refer a…" at bounding box center [359, 285] width 713 height 564
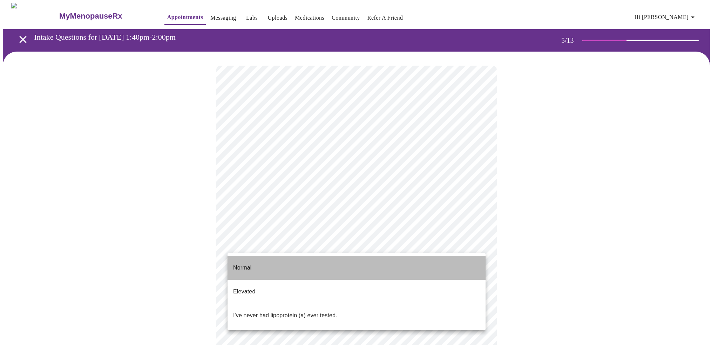
click at [296, 265] on li "Normal" at bounding box center [357, 268] width 258 height 24
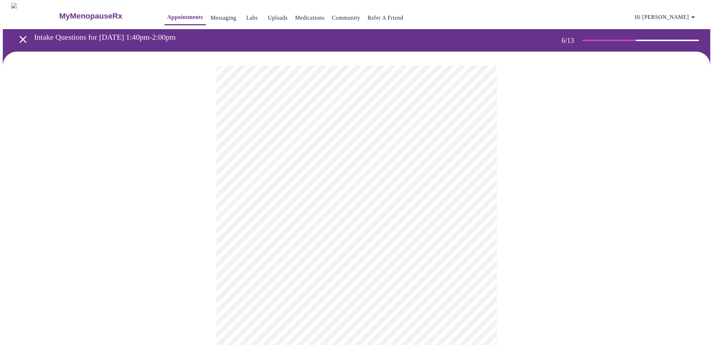
click at [314, 200] on body "MyMenopauseRx Appointments Messaging Labs Uploads Medications Community Refer a…" at bounding box center [356, 190] width 707 height 374
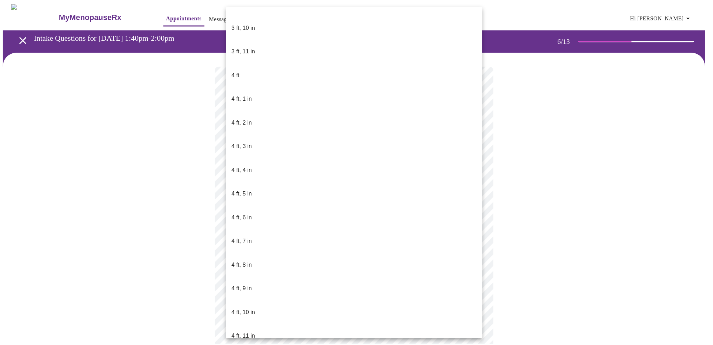
scroll to position [281, 0]
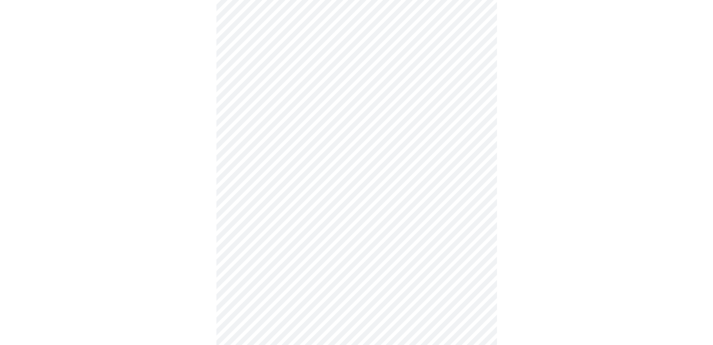
scroll to position [1754, 0]
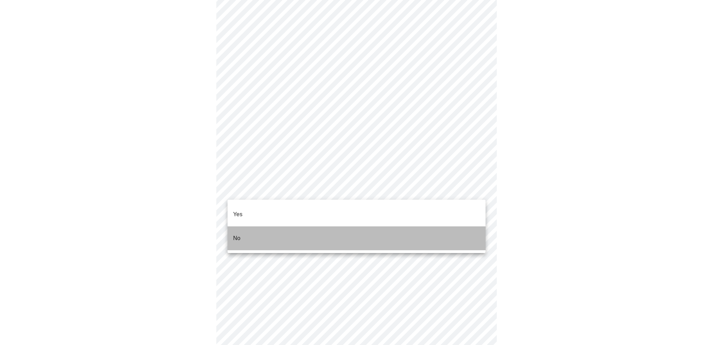
click at [311, 226] on li "No" at bounding box center [357, 238] width 258 height 24
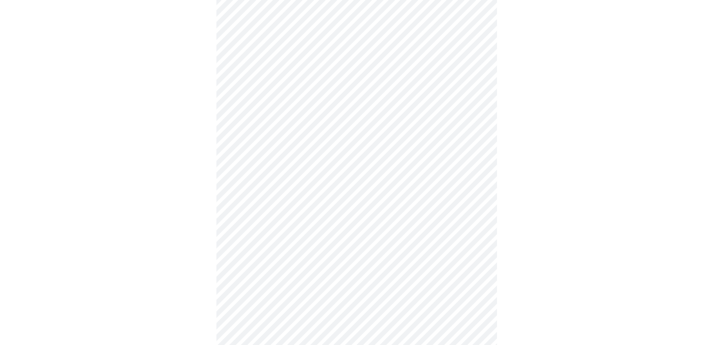
scroll to position [281, 0]
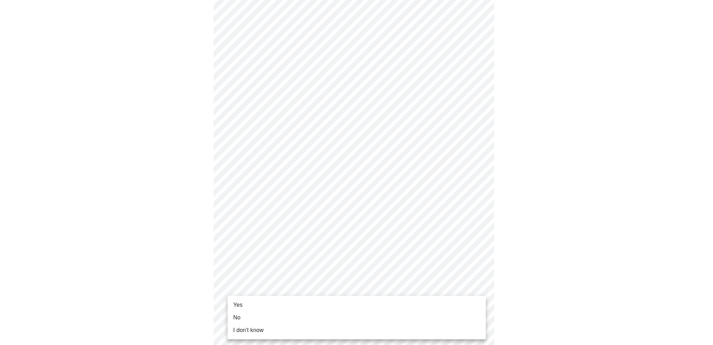
click at [264, 300] on body "MyMenopauseRx Appointments Messaging Labs Uploads Medications Community Refer a…" at bounding box center [356, 64] width 707 height 684
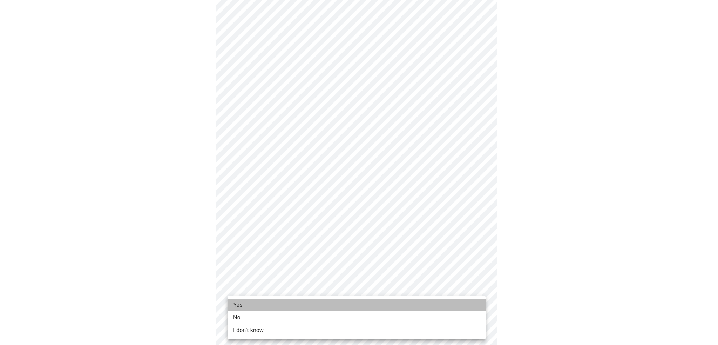
click at [265, 304] on li "Yes" at bounding box center [357, 304] width 258 height 13
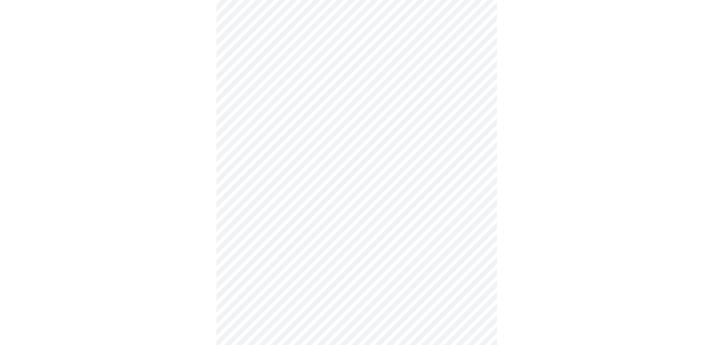
scroll to position [0, 0]
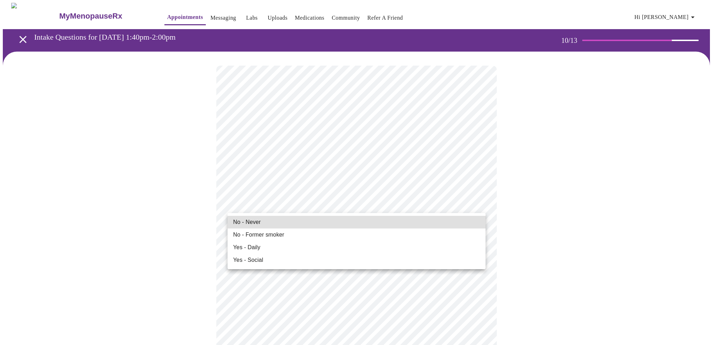
click at [275, 233] on span "No - Former smoker" at bounding box center [258, 234] width 51 height 8
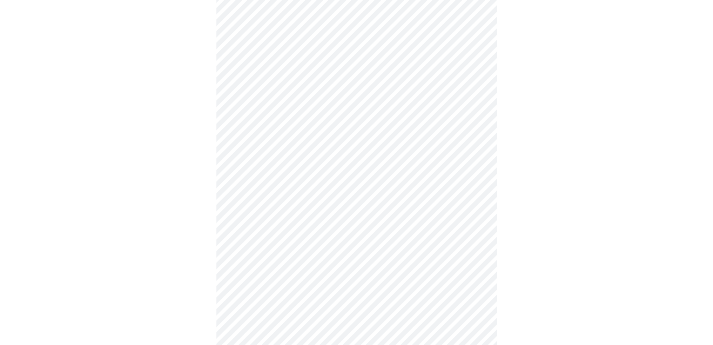
scroll to position [421, 0]
click at [293, 284] on body "MyMenopauseRx Appointments Messaging Labs Uploads Medications Community Refer a…" at bounding box center [359, 40] width 713 height 917
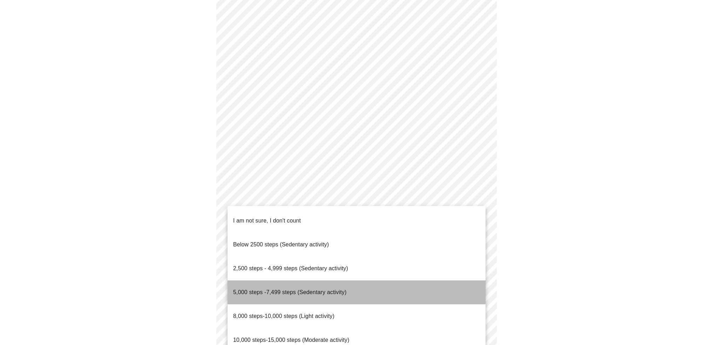
click at [320, 289] on span "5,000 steps -7,499 steps (Sedentary activity)" at bounding box center [289, 292] width 113 height 6
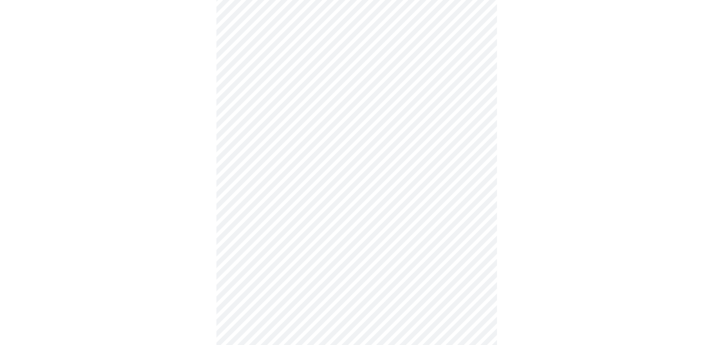
scroll to position [491, 0]
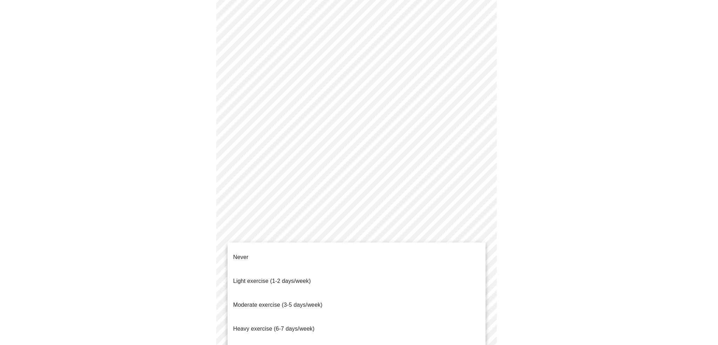
click at [320, 293] on li "Moderate exercise (3-5 days/week)" at bounding box center [357, 305] width 258 height 24
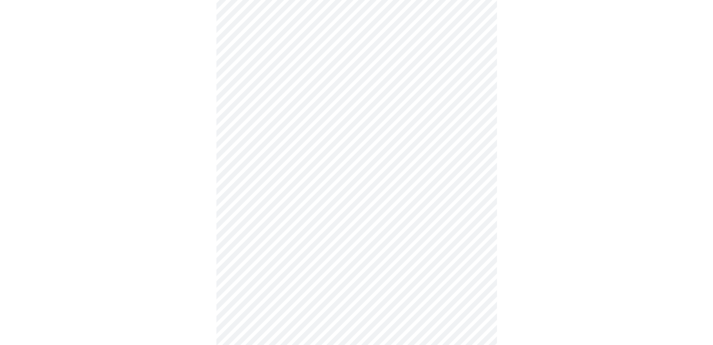
scroll to position [526, 0]
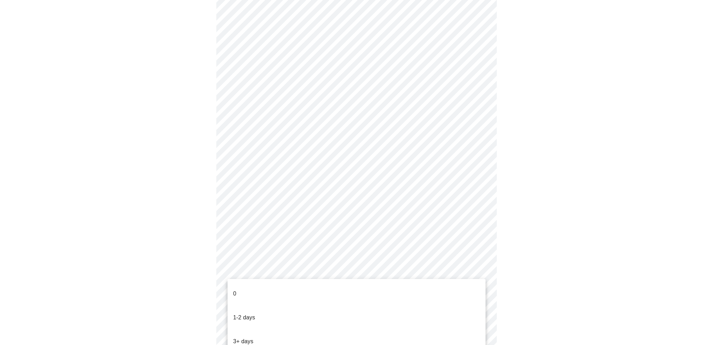
click at [312, 305] on li "1-2 days" at bounding box center [357, 317] width 258 height 24
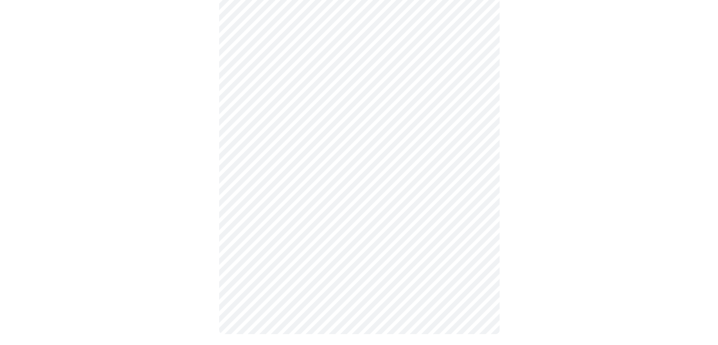
scroll to position [0, 0]
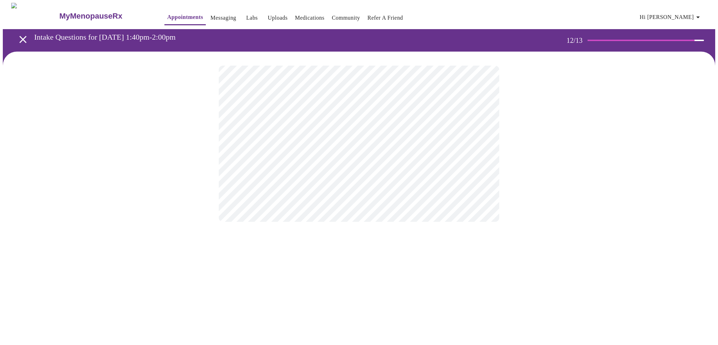
click at [345, 147] on body "MyMenopauseRx Appointments Messaging Labs Uploads Medications Community Refer a…" at bounding box center [359, 119] width 713 height 233
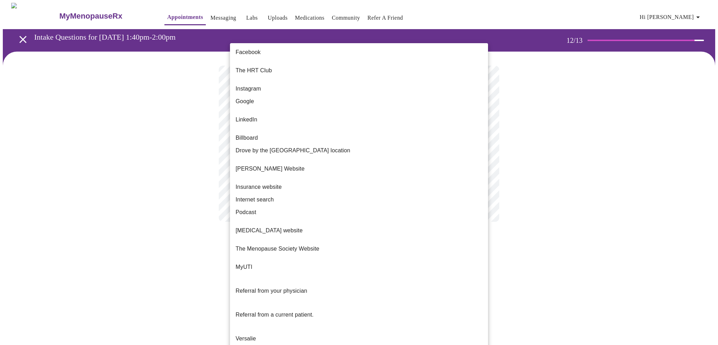
click at [326, 193] on li "Internet search" at bounding box center [359, 199] width 258 height 13
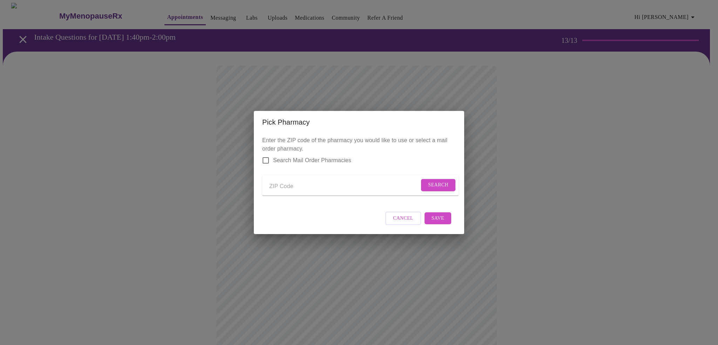
click at [299, 186] on input "Send a message to your care team" at bounding box center [344, 186] width 150 height 11
click at [446, 181] on button "Search" at bounding box center [438, 185] width 34 height 12
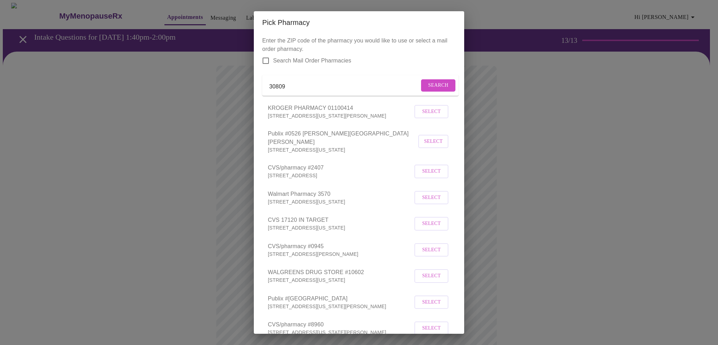
click at [295, 90] on input "30809" at bounding box center [344, 86] width 150 height 11
click at [437, 90] on span "Search" at bounding box center [438, 85] width 20 height 9
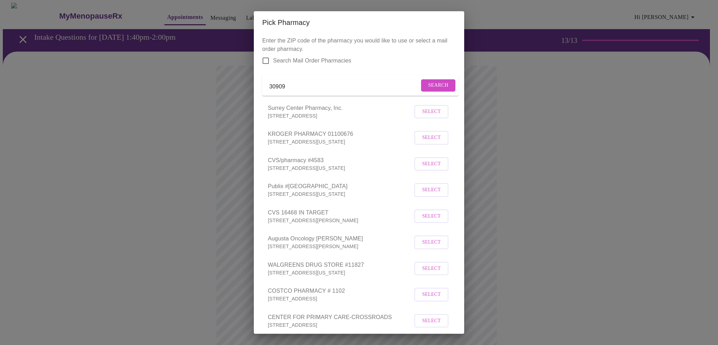
click at [296, 89] on input "30909" at bounding box center [344, 86] width 150 height 11
click at [421, 85] on button "Search" at bounding box center [438, 85] width 34 height 12
click at [296, 85] on input "30906" at bounding box center [344, 86] width 150 height 11
type input "30809"
click at [428, 84] on span "Search" at bounding box center [438, 85] width 20 height 9
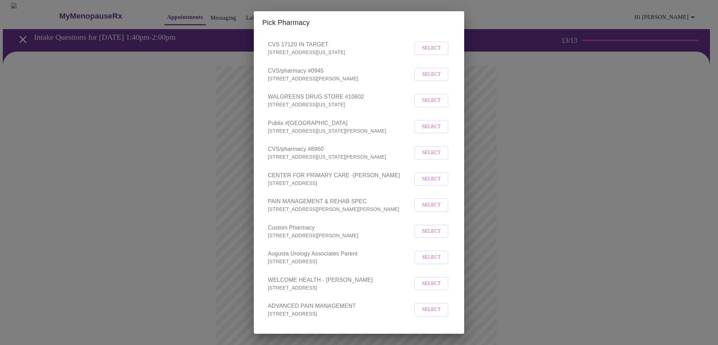
scroll to position [198, 0]
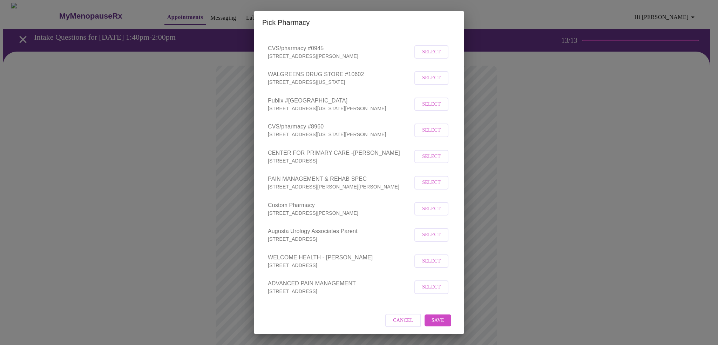
click at [397, 316] on span "Cancel" at bounding box center [403, 320] width 20 height 9
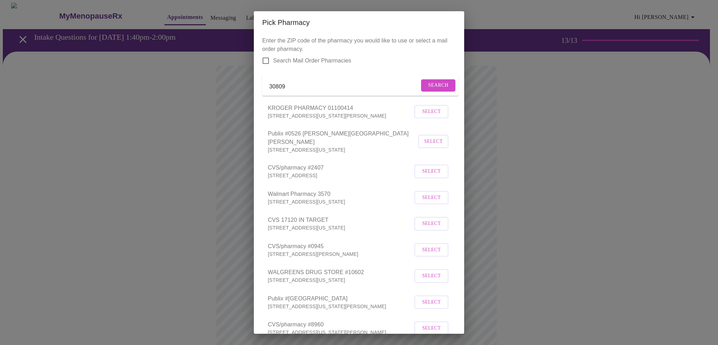
click at [316, 87] on input "30809" at bounding box center [344, 86] width 150 height 11
type input "30907"
click at [443, 83] on button "Search" at bounding box center [438, 85] width 34 height 12
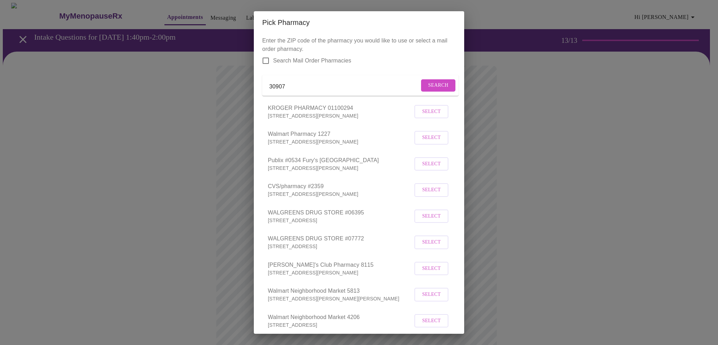
scroll to position [35, 0]
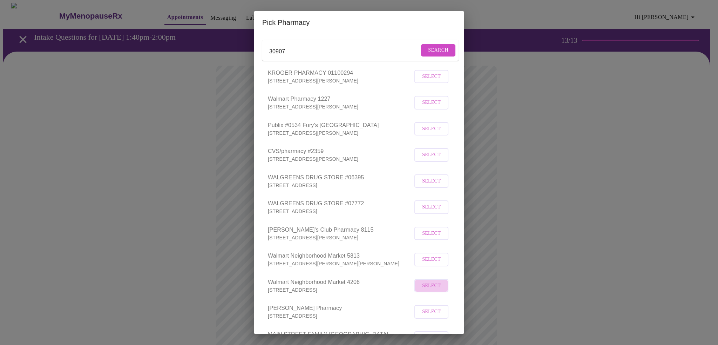
click at [422, 290] on span "Select" at bounding box center [431, 285] width 19 height 9
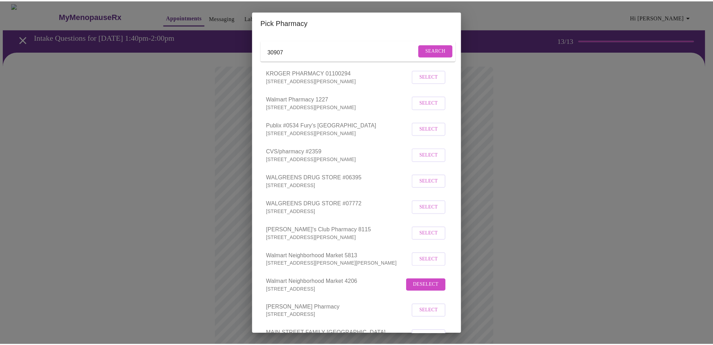
scroll to position [120, 0]
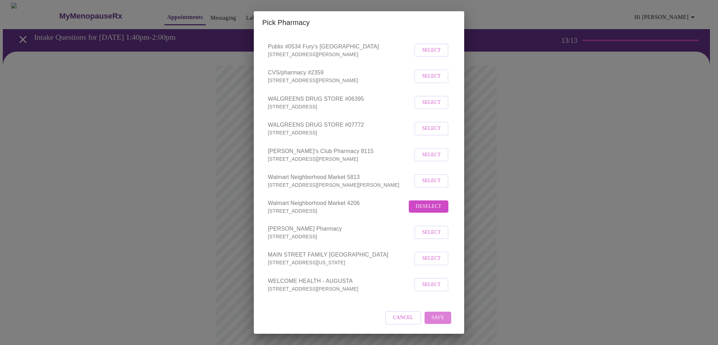
click at [436, 315] on span "Save" at bounding box center [438, 317] width 13 height 9
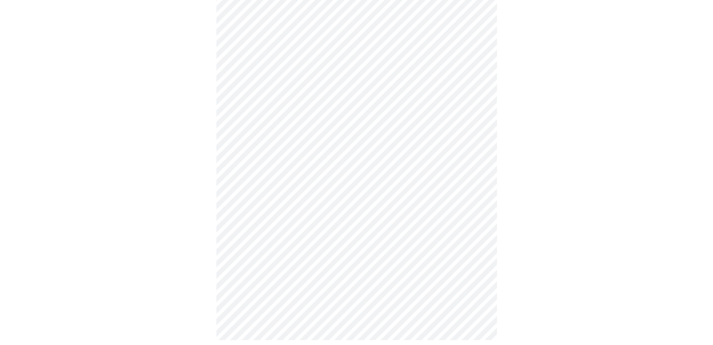
scroll to position [181, 0]
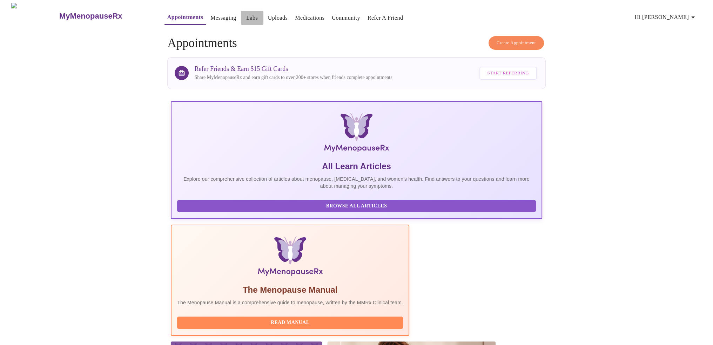
click at [246, 14] on link "Labs" at bounding box center [252, 18] width 12 height 10
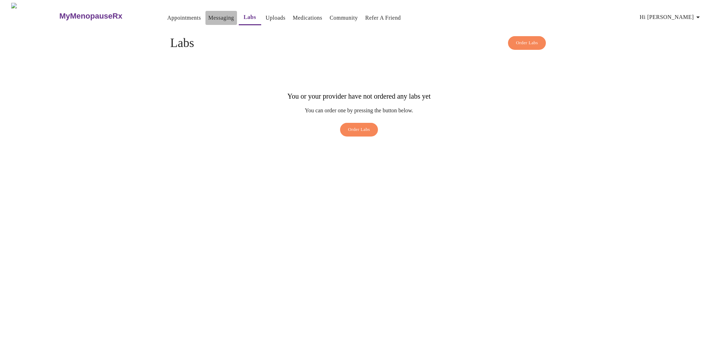
click at [211, 17] on link "Messaging" at bounding box center [221, 18] width 26 height 10
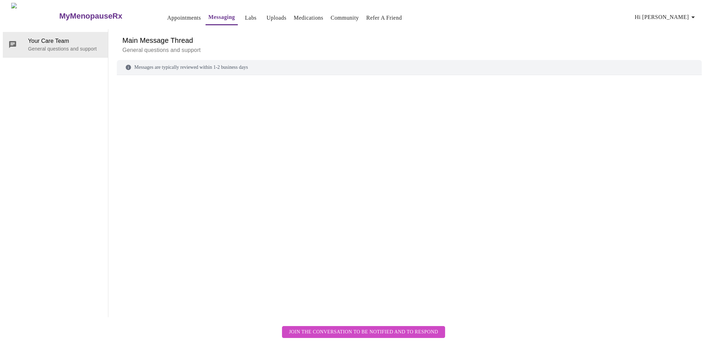
scroll to position [26, 0]
